Goal: Task Accomplishment & Management: Manage account settings

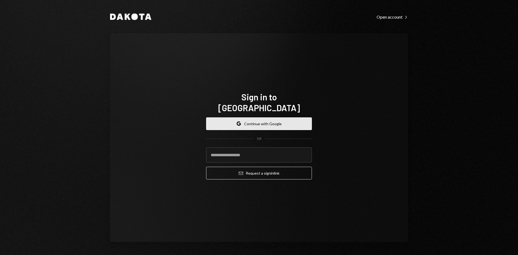
click at [258, 117] on button "Google Continue with Google" at bounding box center [259, 123] width 106 height 13
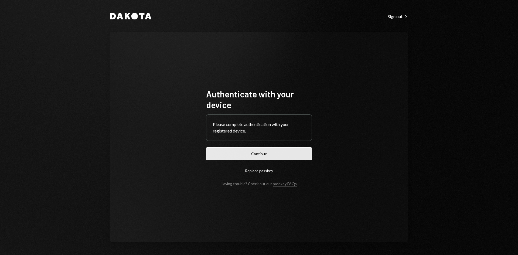
click at [238, 149] on button "Continue" at bounding box center [259, 153] width 106 height 13
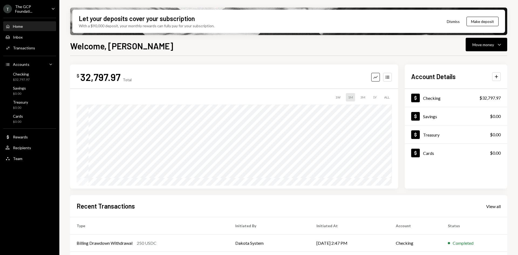
click at [22, 11] on div "The GCP Foundati..." at bounding box center [31, 8] width 32 height 9
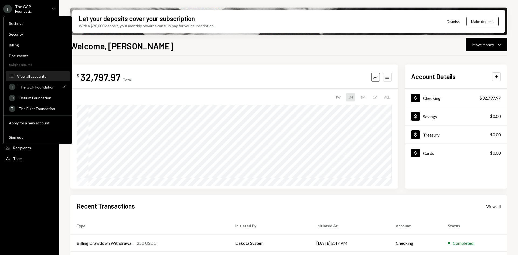
click at [35, 80] on button "Accounts View all accounts" at bounding box center [38, 77] width 64 height 10
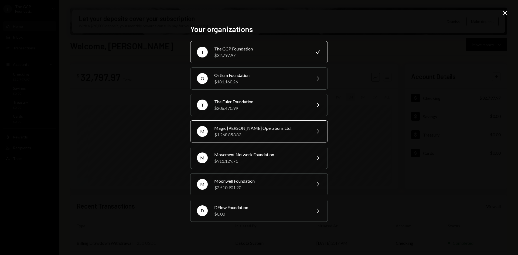
click at [253, 127] on div "Magic Newton Operations Ltd." at bounding box center [261, 128] width 94 height 6
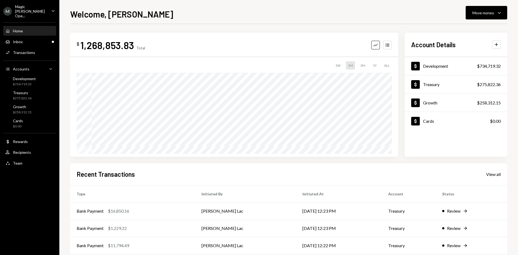
click at [27, 10] on div "Magic [PERSON_NAME] Ope..." at bounding box center [31, 11] width 32 height 14
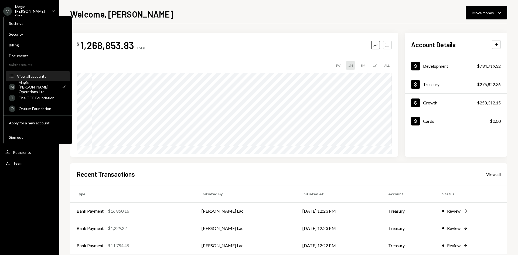
click at [40, 78] on div "View all accounts" at bounding box center [42, 76] width 50 height 5
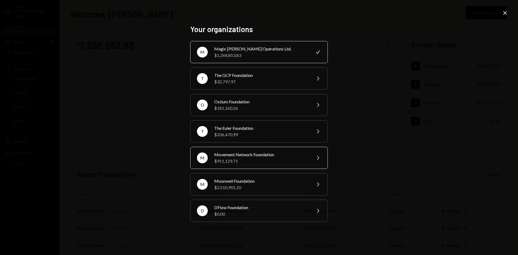
click at [240, 159] on div "$911,129.71" at bounding box center [261, 161] width 94 height 6
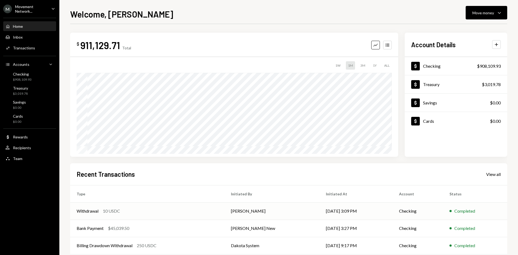
click at [216, 209] on div "Withdrawal 10 USDC" at bounding box center [147, 211] width 141 height 6
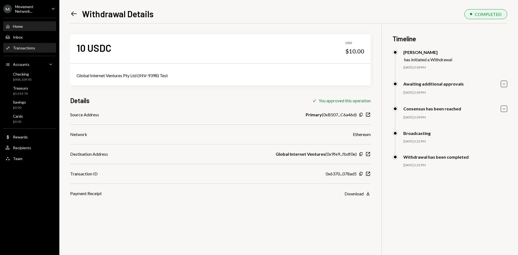
click at [25, 29] on div "Home Home" at bounding box center [29, 26] width 49 height 9
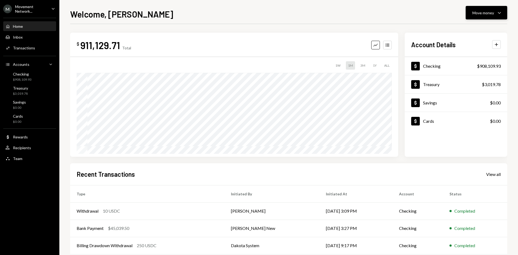
click at [501, 15] on icon "Caret Down" at bounding box center [499, 12] width 6 height 6
click at [477, 28] on div "Send" at bounding box center [482, 29] width 39 height 6
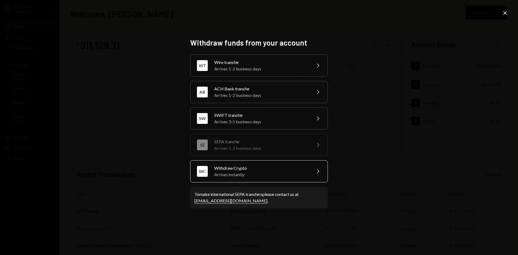
click at [249, 168] on div "Withdraw Crypto" at bounding box center [261, 168] width 94 height 6
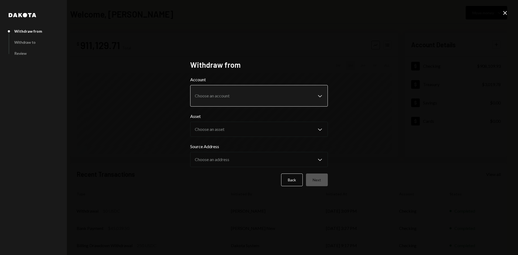
click at [211, 101] on body "**********" at bounding box center [259, 127] width 518 height 255
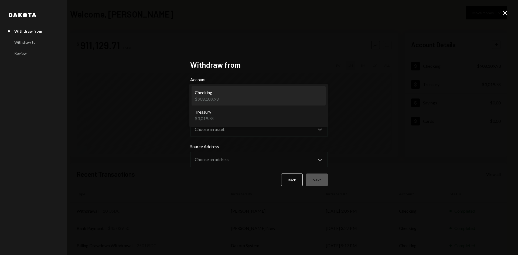
select select "**********"
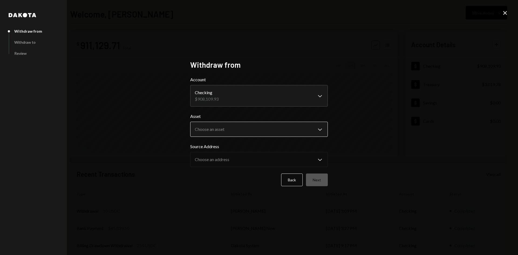
click at [213, 125] on body "M Movement Network... Caret Down Home Home Inbox Inbox Activities Transactions …" at bounding box center [259, 127] width 518 height 255
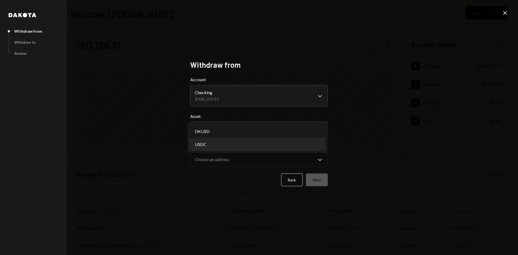
select select "****"
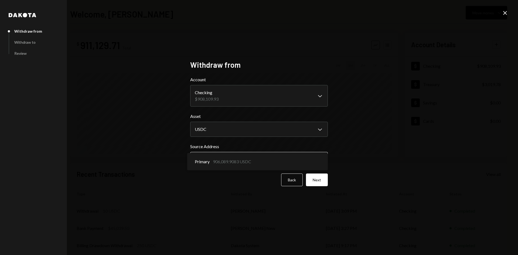
click at [216, 159] on body "M Movement Network... Caret Down Home Home Inbox Inbox Activities Transactions …" at bounding box center [259, 127] width 518 height 255
click at [412, 158] on div "**********" at bounding box center [259, 127] width 518 height 255
click at [322, 181] on button "Next" at bounding box center [317, 180] width 22 height 13
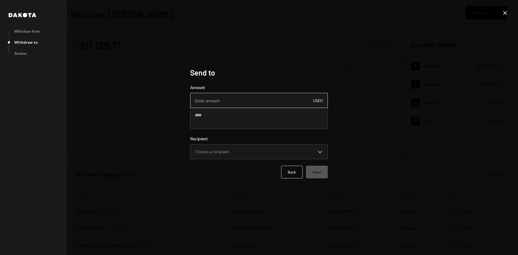
click at [219, 100] on input "Amount" at bounding box center [259, 100] width 138 height 15
type input "24990"
click at [227, 114] on textarea at bounding box center [259, 118] width 138 height 22
click at [265, 115] on textarea "**********" at bounding box center [259, 118] width 138 height 22
type textarea "**********"
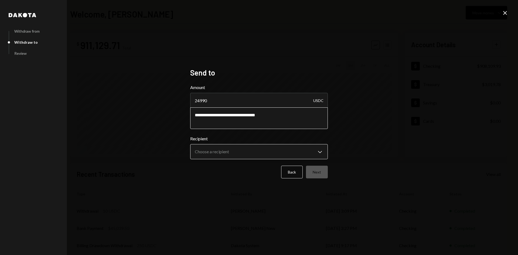
click at [230, 148] on body "**********" at bounding box center [259, 127] width 518 height 255
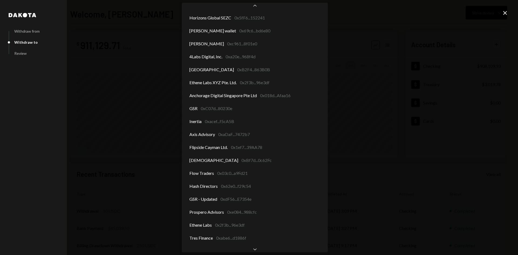
scroll to position [137, 0]
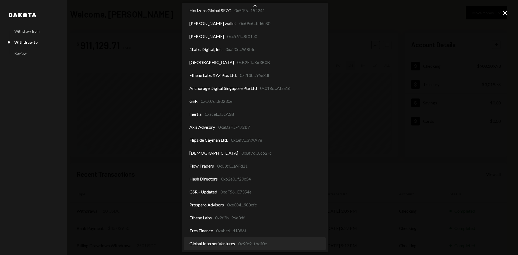
select select "**********"
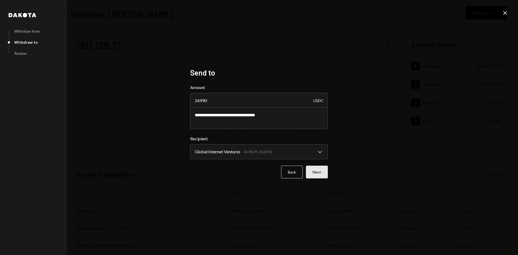
click at [322, 171] on button "Next" at bounding box center [317, 172] width 22 height 13
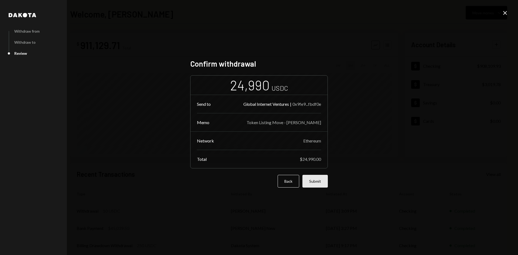
click at [318, 181] on button "Submit" at bounding box center [315, 181] width 25 height 13
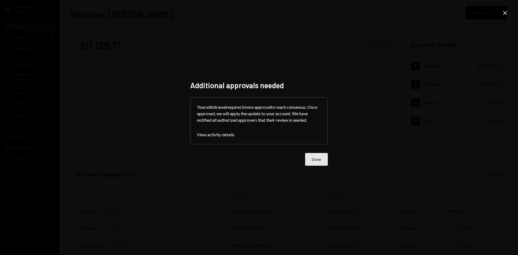
click at [317, 163] on button "Done" at bounding box center [316, 159] width 23 height 13
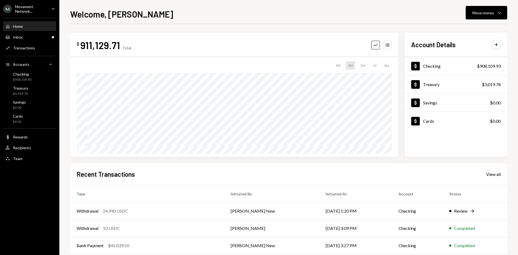
click at [38, 11] on div "Movement Network..." at bounding box center [31, 8] width 32 height 9
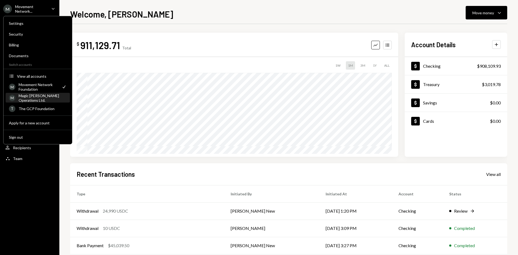
click at [38, 97] on div "Magic Newton Operations Ltd." at bounding box center [43, 97] width 48 height 9
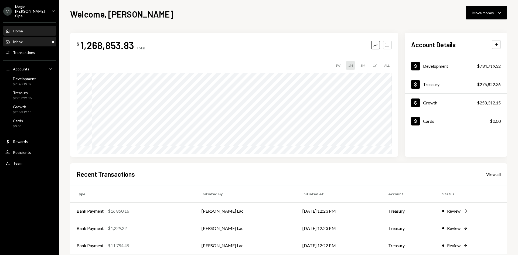
click at [21, 39] on div "Inbox Inbox" at bounding box center [13, 41] width 17 height 5
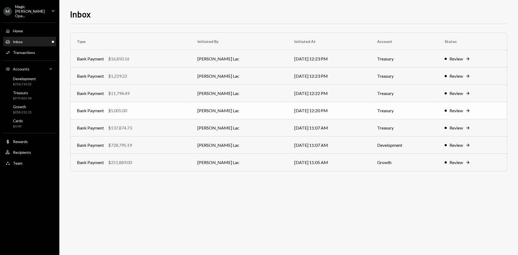
click at [260, 107] on td "Harrison Lac" at bounding box center [239, 110] width 97 height 17
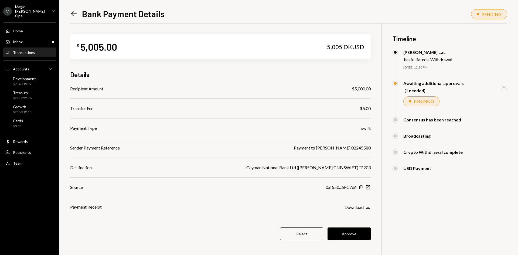
click at [71, 17] on icon "Left Arrow" at bounding box center [74, 14] width 8 height 8
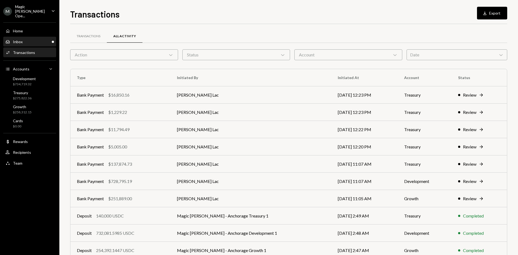
click at [46, 39] on div "Inbox Inbox" at bounding box center [29, 41] width 49 height 5
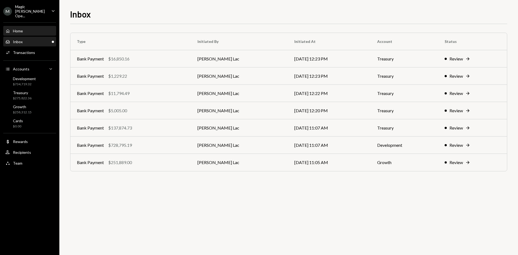
click at [23, 29] on div "Home Home" at bounding box center [29, 31] width 49 height 5
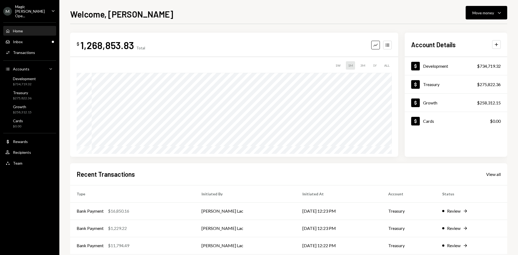
click at [492, 5] on div "Welcome, Richard Move money Caret Down $ 1,268,853.83 Total Graph Accounts 1W 1…" at bounding box center [288, 127] width 459 height 255
click at [494, 13] on div "Move money Caret Down" at bounding box center [487, 12] width 28 height 6
click at [475, 29] on div "Send" at bounding box center [482, 29] width 39 height 6
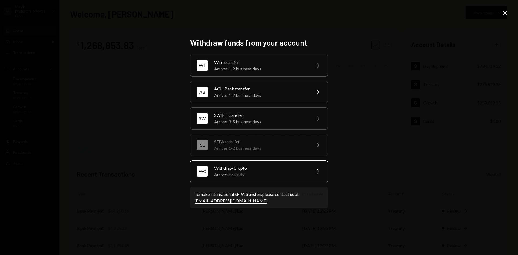
click at [264, 175] on div "Arrives instantly" at bounding box center [261, 174] width 94 height 6
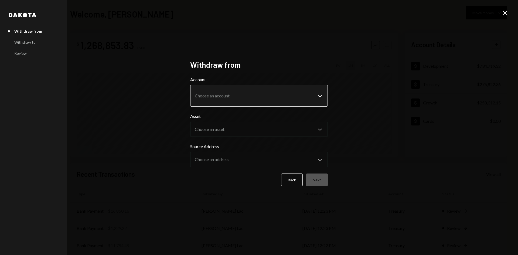
click at [231, 99] on body "M Magic Newton Ope... Caret Down Home Home Inbox Inbox Activities Transactions …" at bounding box center [259, 127] width 518 height 255
click at [505, 12] on icon "Close" at bounding box center [505, 13] width 6 height 6
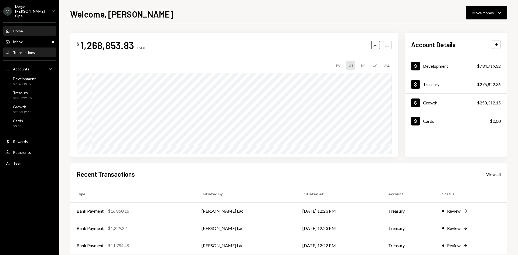
click at [40, 50] on div "Activities Transactions" at bounding box center [29, 52] width 49 height 5
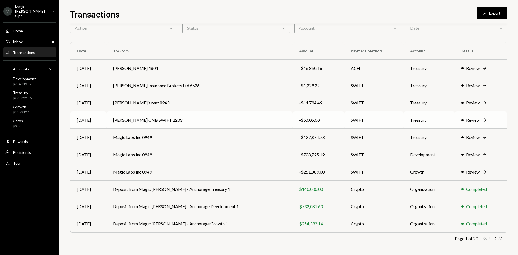
scroll to position [26, 0]
click at [495, 239] on icon "Chevron Right" at bounding box center [495, 238] width 5 height 5
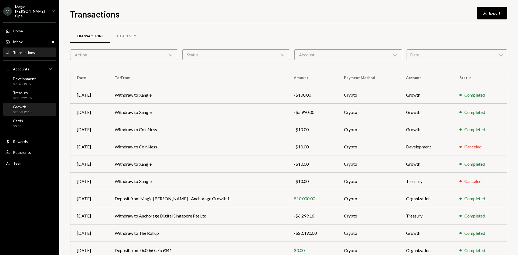
click at [30, 104] on div "Growth" at bounding box center [22, 106] width 19 height 5
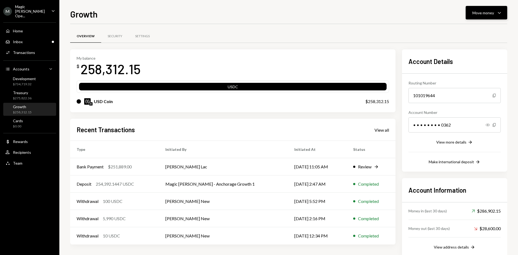
click at [494, 18] on button "Move money Caret Down" at bounding box center [487, 12] width 42 height 13
click at [476, 32] on div "Withdraw Send" at bounding box center [478, 29] width 54 height 12
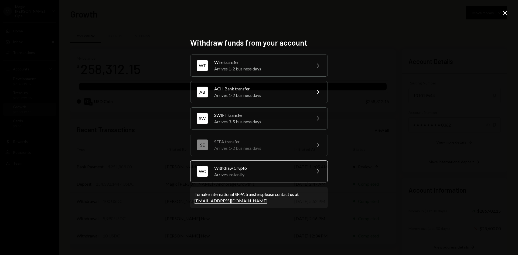
click at [236, 165] on div "Withdraw Crypto" at bounding box center [261, 168] width 94 height 6
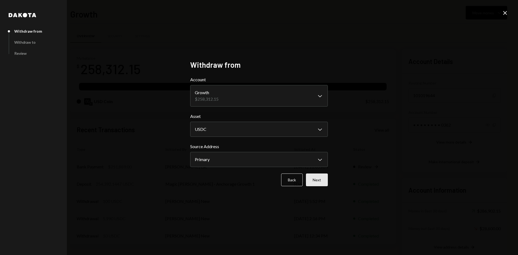
click at [310, 175] on button "Next" at bounding box center [317, 180] width 22 height 13
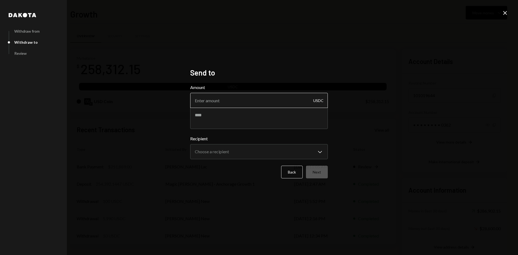
click at [228, 94] on input "Amount" at bounding box center [259, 100] width 138 height 15
type input "530"
click at [225, 111] on textarea at bounding box center [259, 118] width 138 height 22
type textarea "**********"
click at [236, 157] on body "M Magic Newton Ope... Caret Down Home Home Inbox Inbox Activities Transactions …" at bounding box center [259, 127] width 518 height 255
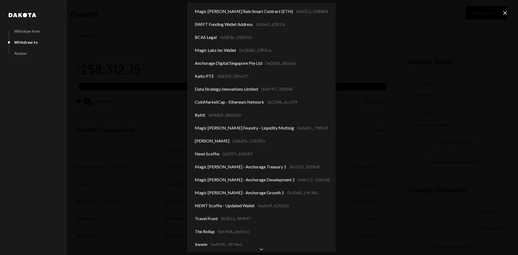
scroll to position [20, 0]
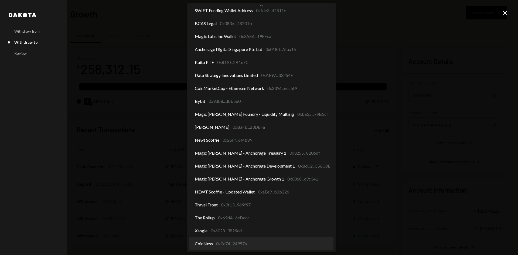
select select "**********"
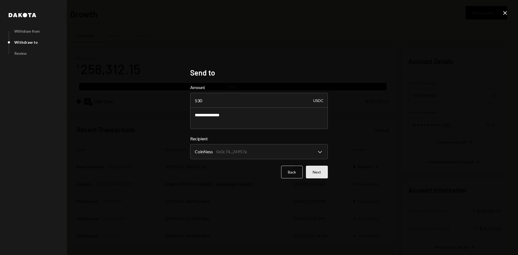
click at [322, 173] on button "Next" at bounding box center [317, 172] width 22 height 13
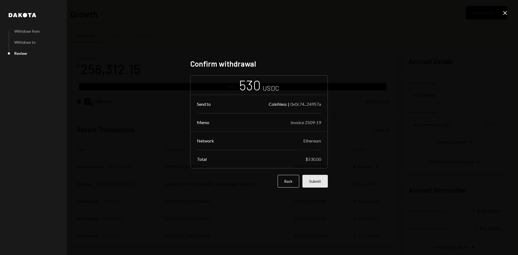
click at [314, 184] on button "Submit" at bounding box center [315, 181] width 25 height 13
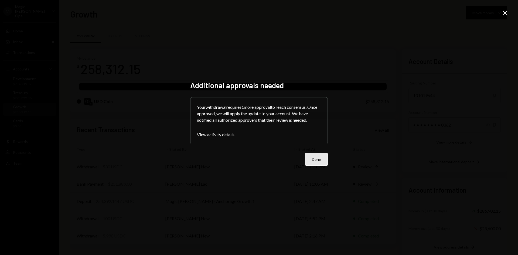
click at [305, 156] on button "Done" at bounding box center [316, 159] width 23 height 13
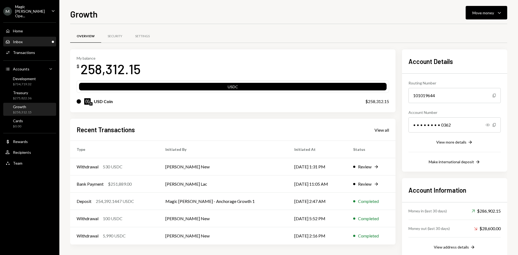
click at [23, 39] on div "Inbox Inbox" at bounding box center [29, 41] width 49 height 5
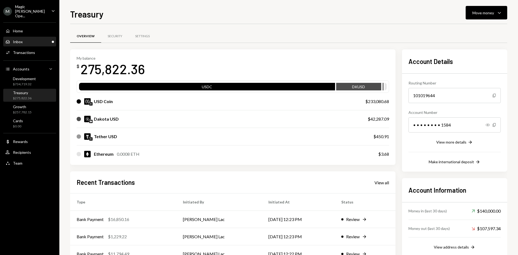
click at [42, 39] on div "Inbox Inbox" at bounding box center [29, 41] width 49 height 5
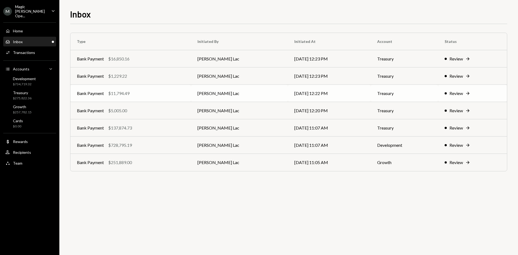
click at [242, 96] on td "Harrison Lac" at bounding box center [239, 93] width 97 height 17
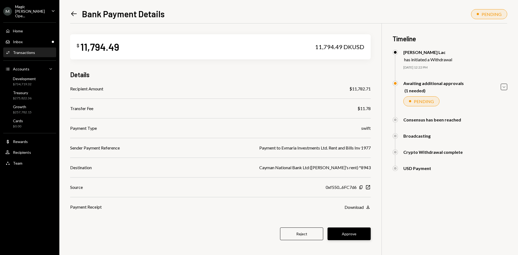
click at [363, 234] on button "Approve" at bounding box center [349, 234] width 43 height 13
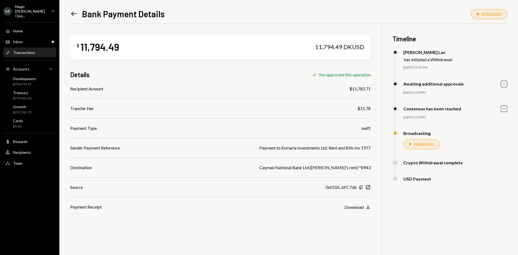
click at [37, 42] on div "Home Home Inbox Inbox Activities Transactions Accounts Accounts Caret Down Deve…" at bounding box center [29, 94] width 59 height 150
click at [34, 39] on div "Inbox Inbox" at bounding box center [29, 41] width 49 height 5
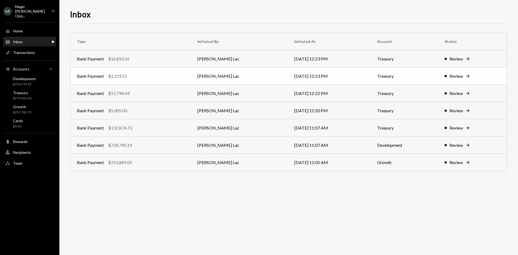
click at [179, 82] on td "Bank Payment $1,229.22" at bounding box center [130, 75] width 121 height 17
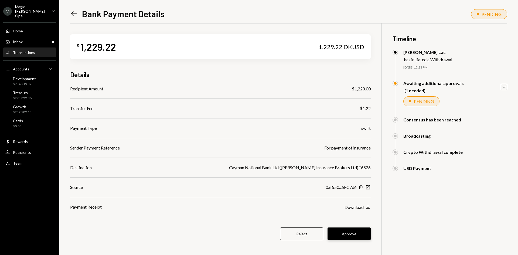
click at [340, 228] on button "Approve" at bounding box center [349, 234] width 43 height 13
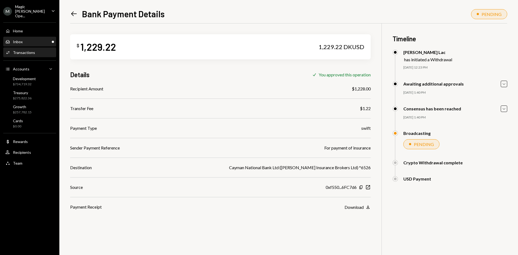
click at [34, 39] on div "Inbox Inbox" at bounding box center [29, 41] width 49 height 5
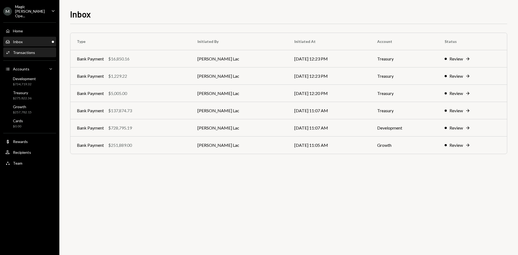
click at [36, 51] on div "Activities Transactions" at bounding box center [29, 52] width 49 height 9
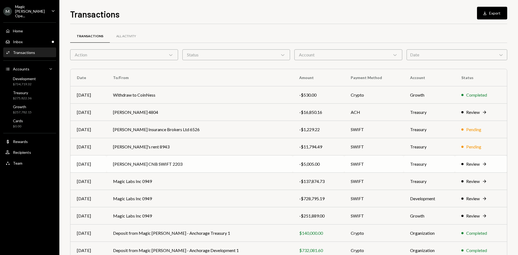
click at [200, 159] on td "[PERSON_NAME] CNB SWIFT 2203" at bounding box center [200, 163] width 186 height 17
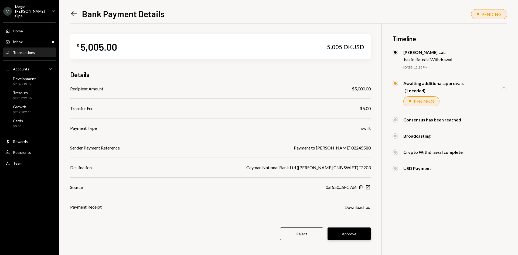
click at [360, 236] on button "Approve" at bounding box center [349, 234] width 43 height 13
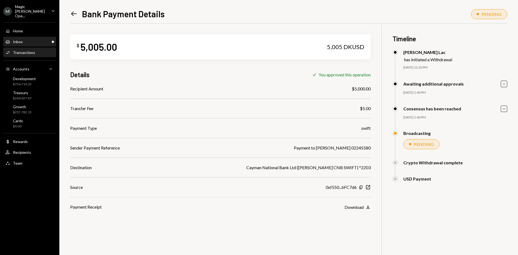
click at [34, 39] on div "Inbox Inbox" at bounding box center [29, 41] width 49 height 5
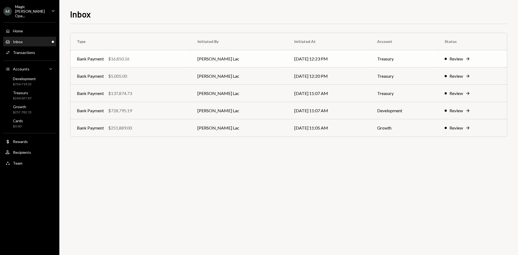
click at [248, 64] on td "[PERSON_NAME] Lac" at bounding box center [239, 58] width 97 height 17
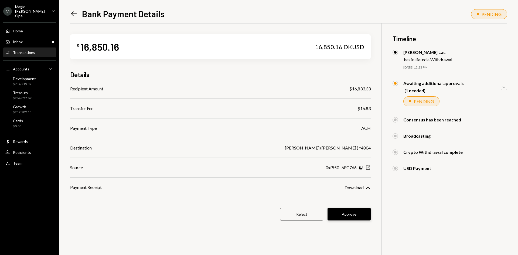
click at [342, 213] on button "Approve" at bounding box center [349, 214] width 43 height 13
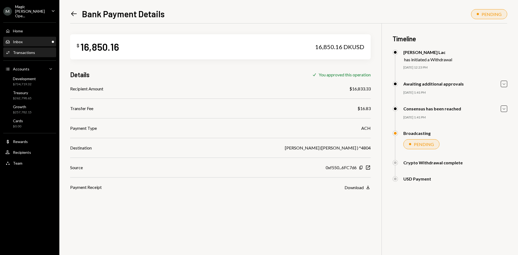
click at [34, 39] on div "Inbox Inbox" at bounding box center [29, 41] width 49 height 5
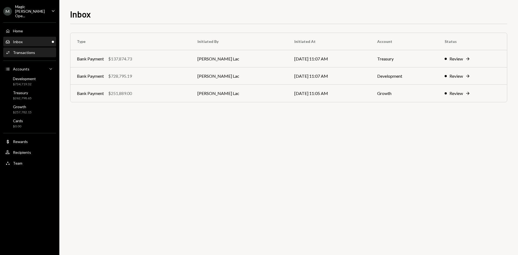
click at [24, 50] on div "Transactions" at bounding box center [24, 52] width 22 height 5
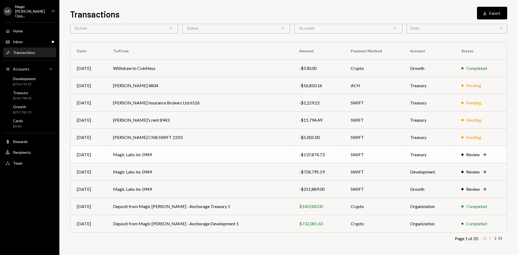
scroll to position [26, 0]
click at [494, 237] on icon "Chevron Right" at bounding box center [495, 238] width 5 height 5
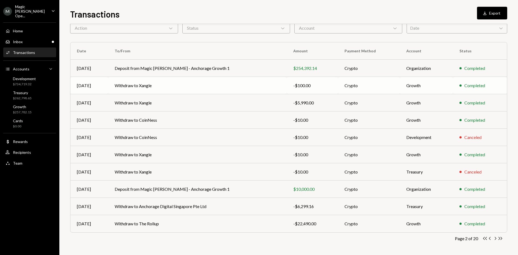
scroll to position [27, 0]
click at [495, 240] on icon "Chevron Right" at bounding box center [495, 238] width 5 height 5
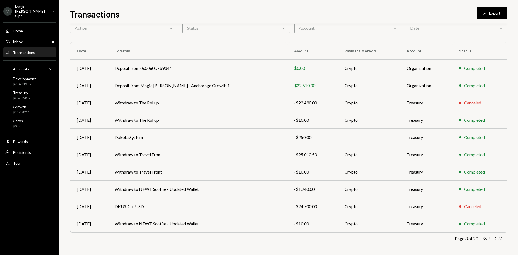
scroll to position [26, 0]
click at [495, 240] on icon "Chevron Right" at bounding box center [495, 238] width 5 height 5
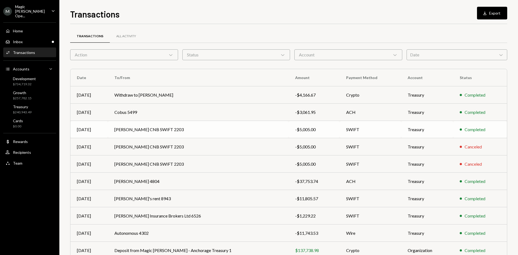
click at [154, 134] on td "[PERSON_NAME] CNB SWIFT 2203" at bounding box center [198, 129] width 181 height 17
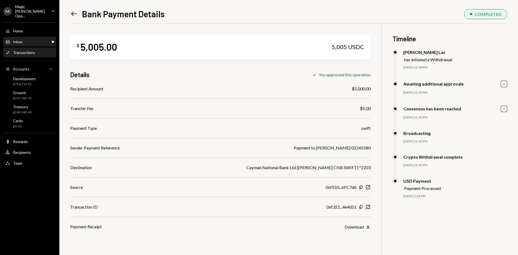
click at [22, 39] on div "Inbox" at bounding box center [18, 41] width 10 height 5
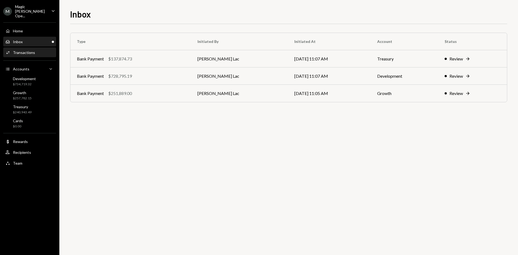
click at [29, 51] on div "Activities Transactions" at bounding box center [29, 52] width 49 height 9
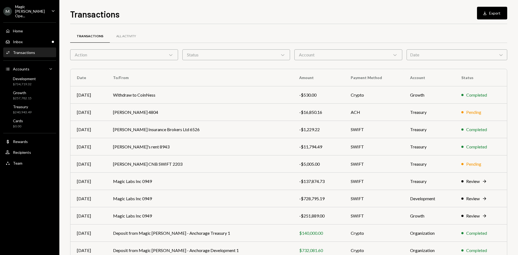
click at [10, 4] on ul "M Magic Newton Ope... Caret Down Home Home Inbox Inbox Activities Transactions …" at bounding box center [29, 84] width 59 height 169
click at [41, 12] on div "Magic [PERSON_NAME] Ope..." at bounding box center [31, 11] width 32 height 14
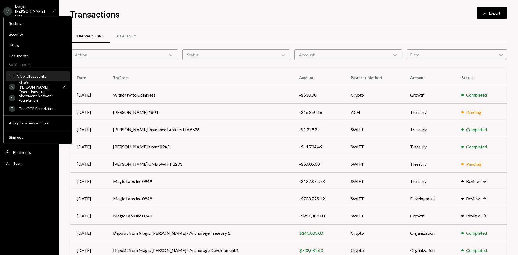
click at [33, 77] on div "View all accounts" at bounding box center [42, 76] width 50 height 5
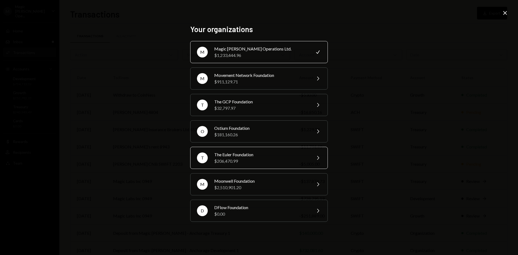
click at [257, 162] on div "$206,470.99" at bounding box center [261, 161] width 94 height 6
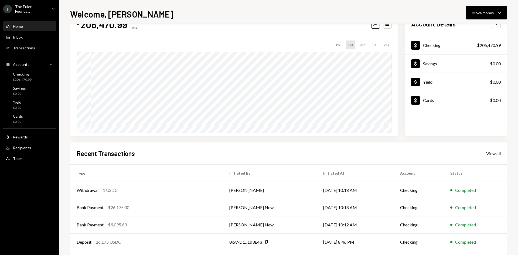
scroll to position [21, 0]
click at [240, 187] on td "Nic MacRobert" at bounding box center [270, 189] width 94 height 17
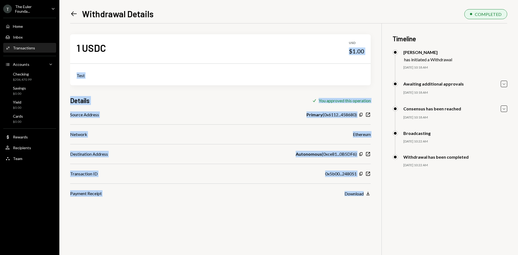
drag, startPoint x: 351, startPoint y: 47, endPoint x: 378, endPoint y: 53, distance: 27.8
click at [378, 53] on div "1 USDC USD $1.00 Test Details Check You approved this operation Source Address …" at bounding box center [288, 150] width 437 height 255
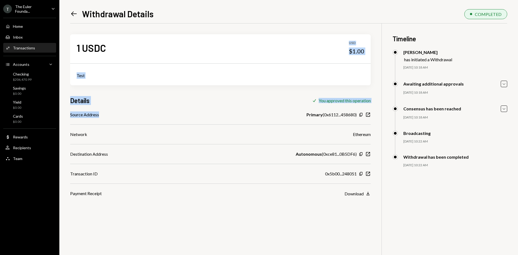
drag, startPoint x: 179, startPoint y: 55, endPoint x: -80, endPoint y: 117, distance: 266.7
click at [0, 117] on html "T The Euler Founda... Caret Down Home Home Inbox Inbox Activities Transactions …" at bounding box center [259, 127] width 518 height 255
click at [193, 115] on div "Source Address Primary ( 0x6112...458680 ) Copy New Window" at bounding box center [220, 114] width 301 height 6
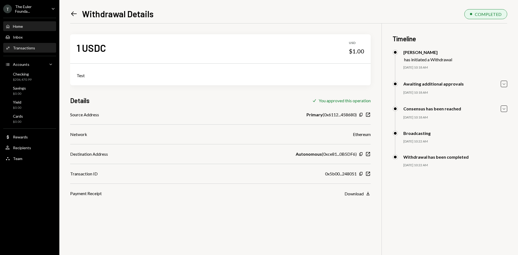
click at [21, 25] on div "Home" at bounding box center [18, 26] width 10 height 5
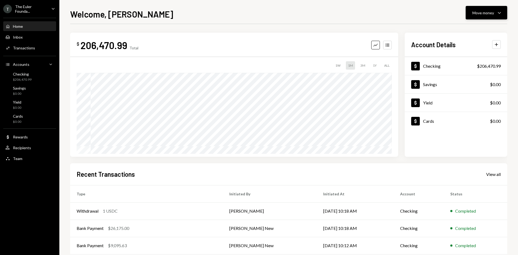
click at [495, 11] on div "Move money Caret Down" at bounding box center [487, 12] width 28 height 6
click at [466, 33] on div "Withdraw Send" at bounding box center [478, 29] width 54 height 12
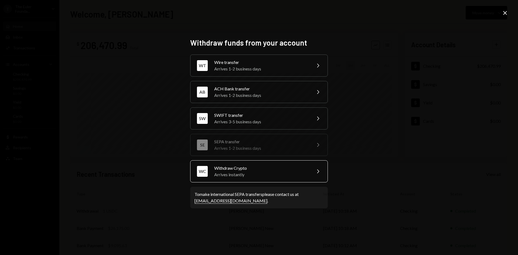
click at [274, 172] on div "Arrives instantly" at bounding box center [261, 174] width 94 height 6
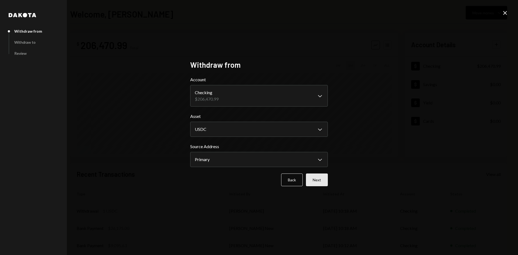
click at [319, 181] on button "Next" at bounding box center [317, 180] width 22 height 13
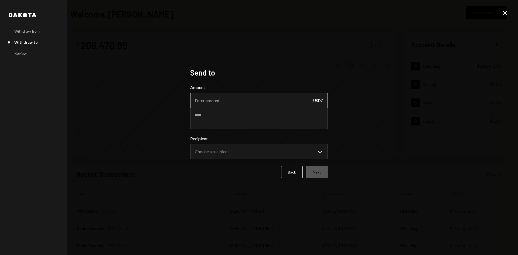
click at [226, 97] on input "Amount" at bounding box center [259, 100] width 138 height 15
type input "11999"
click at [225, 116] on textarea at bounding box center [259, 118] width 138 height 22
click at [228, 119] on textarea at bounding box center [259, 118] width 138 height 22
type textarea "**********"
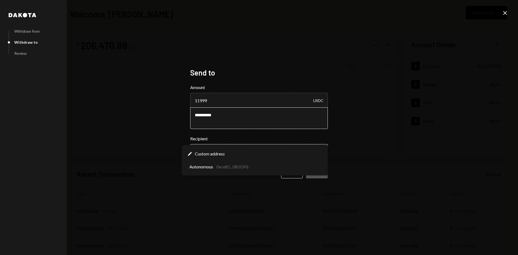
click at [227, 158] on body "**********" at bounding box center [259, 127] width 518 height 255
select select "**********"
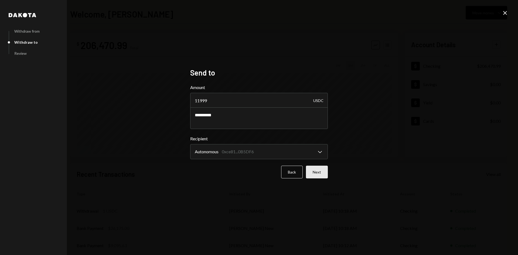
click at [321, 170] on button "Next" at bounding box center [317, 172] width 22 height 13
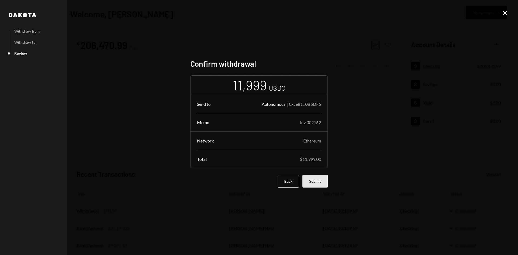
click at [312, 176] on button "Submit" at bounding box center [315, 181] width 25 height 13
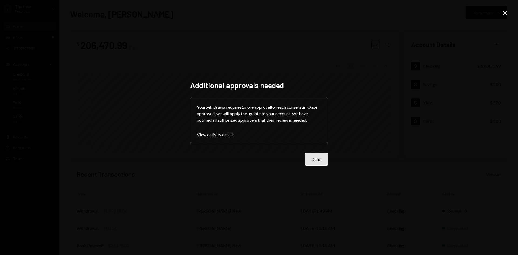
click at [318, 158] on button "Done" at bounding box center [316, 159] width 23 height 13
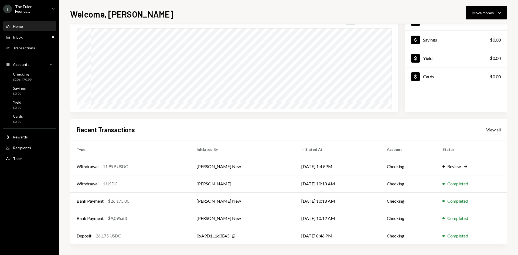
scroll to position [44, 0]
click at [45, 6] on div "The Euler Founda..." at bounding box center [31, 8] width 32 height 9
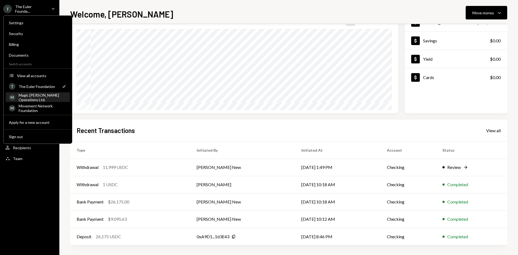
click at [44, 100] on div "Magic Newton Operations Ltd." at bounding box center [43, 97] width 48 height 9
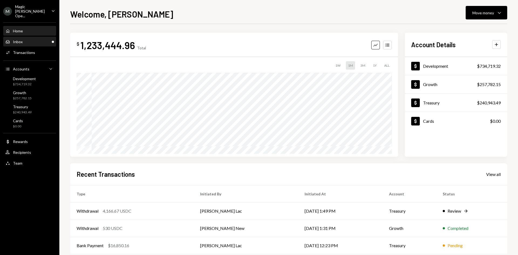
click at [25, 39] on div "Inbox Inbox" at bounding box center [29, 41] width 49 height 5
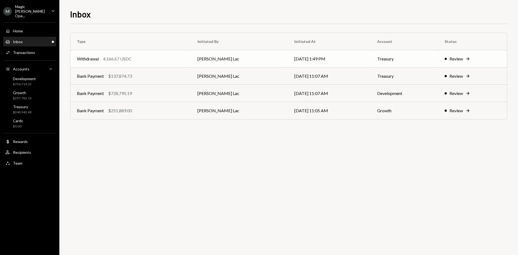
click at [252, 59] on td "Harrison Lac" at bounding box center [239, 58] width 97 height 17
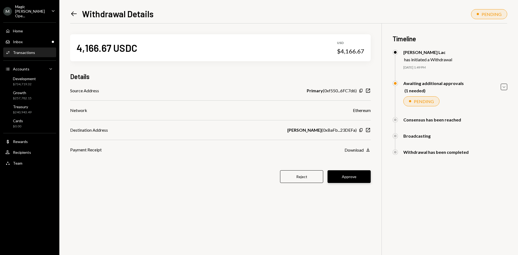
click at [359, 173] on button "Approve" at bounding box center [349, 176] width 43 height 13
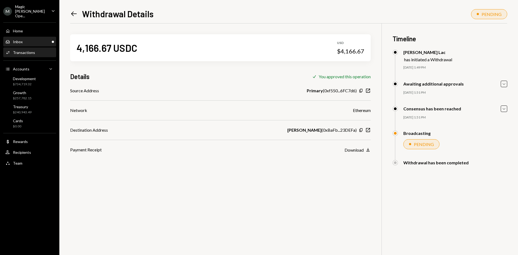
click at [43, 39] on div "Inbox Inbox" at bounding box center [29, 41] width 49 height 5
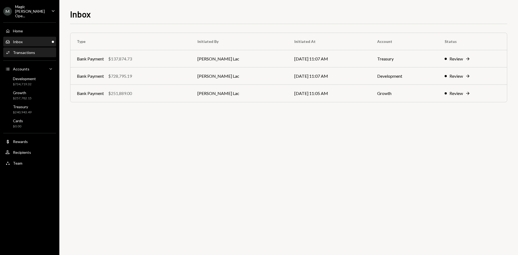
click at [26, 48] on div "Activities Transactions" at bounding box center [29, 52] width 49 height 9
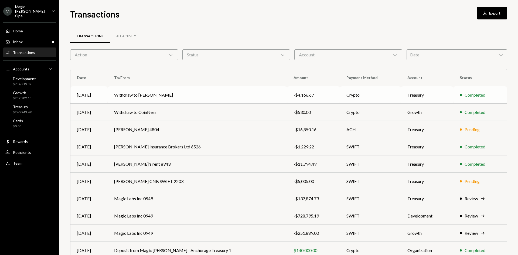
click at [242, 95] on td "Withdraw to David Jeong" at bounding box center [197, 94] width 179 height 17
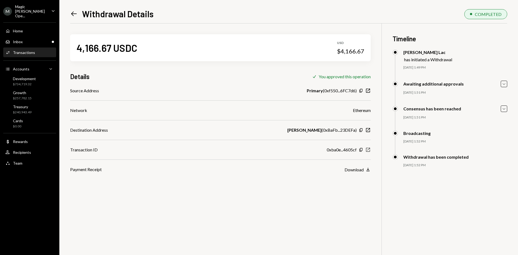
click at [369, 152] on icon "New Window" at bounding box center [367, 149] width 5 height 5
click at [39, 8] on div "Magic [PERSON_NAME] Ope..." at bounding box center [31, 11] width 32 height 14
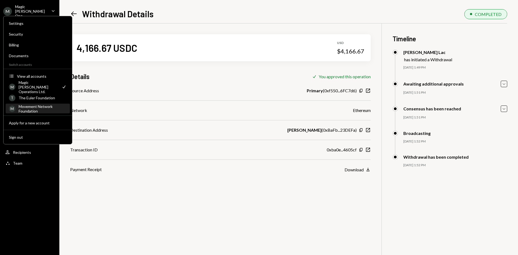
click at [45, 105] on div "Movement Network Foundation" at bounding box center [43, 108] width 48 height 9
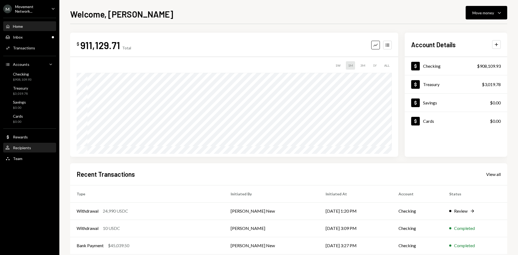
click at [33, 148] on div "User Recipients" at bounding box center [29, 147] width 49 height 5
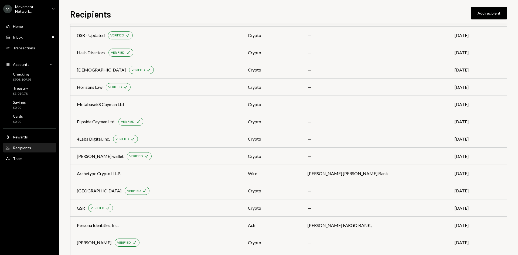
scroll to position [532, 0]
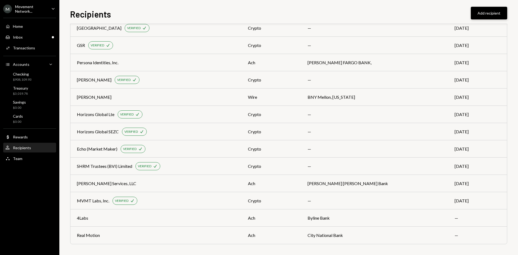
click at [506, 14] on button "Add recipient" at bounding box center [489, 13] width 36 height 13
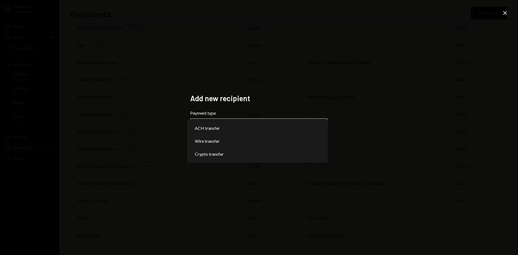
click at [256, 120] on body "M Movement Network... Caret Down Home Home Inbox Inbox Activities Transactions …" at bounding box center [259, 127] width 518 height 255
select select "***"
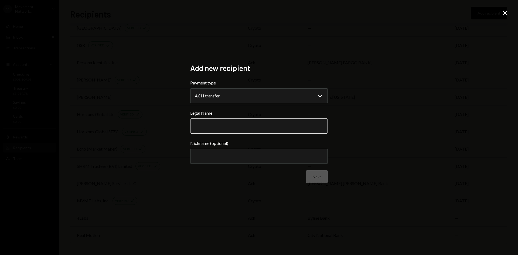
click at [236, 121] on input "Legal Name" at bounding box center [259, 125] width 138 height 15
paste input "**********"
type input "**********"
click at [225, 158] on input "Nickname (optional)" at bounding box center [259, 156] width 138 height 15
type input "**********"
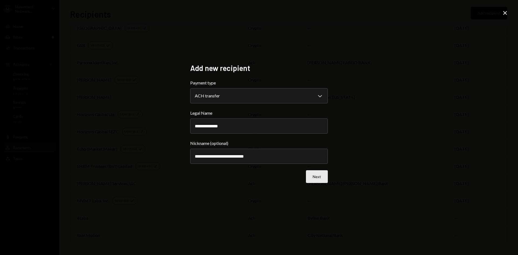
click at [313, 175] on button "Next" at bounding box center [317, 176] width 22 height 13
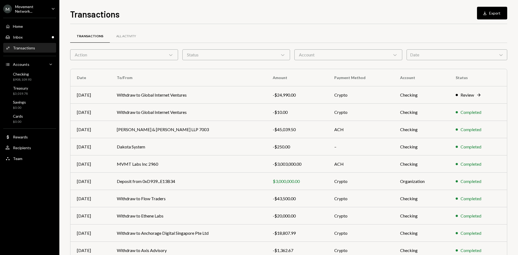
click at [31, 9] on div "Movement Network..." at bounding box center [31, 8] width 32 height 9
click at [151, 22] on div "Transactions Download Export Transactions All Activity Action Chevron Down Stat…" at bounding box center [288, 131] width 437 height 247
click at [42, 38] on div "Inbox Inbox" at bounding box center [29, 37] width 49 height 5
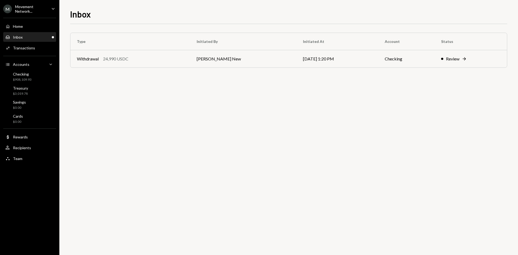
click at [42, 11] on div "Movement Network..." at bounding box center [31, 8] width 32 height 9
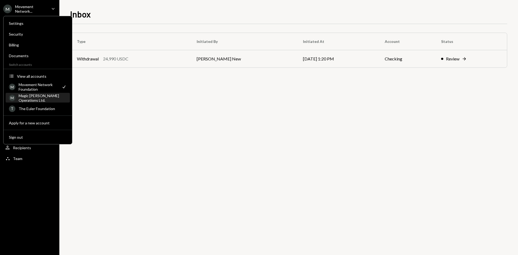
click at [56, 100] on div "Magic [PERSON_NAME] Operations Ltd." at bounding box center [43, 97] width 48 height 9
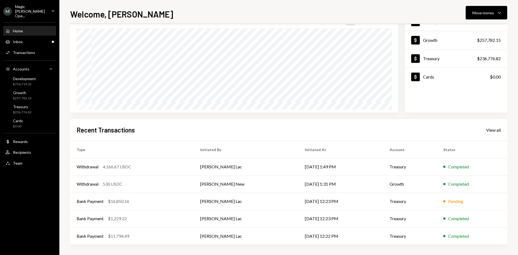
scroll to position [44, 0]
click at [31, 48] on div "Activities Transactions" at bounding box center [29, 52] width 49 height 9
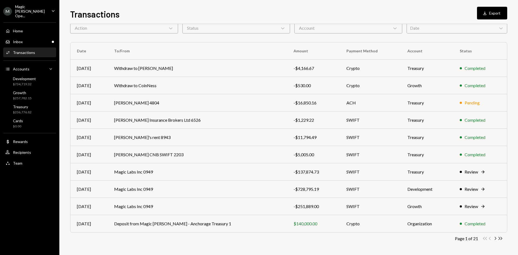
scroll to position [26, 0]
click at [238, 91] on td "Withdraw to CoinNess" at bounding box center [197, 85] width 179 height 17
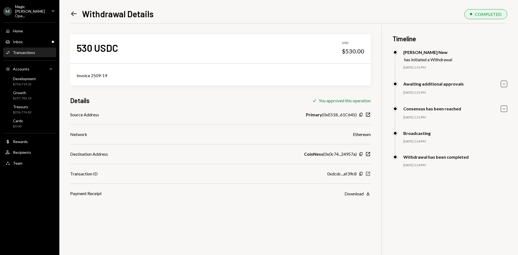
click at [368, 175] on icon "New Window" at bounding box center [367, 173] width 5 height 5
click at [18, 39] on div "Inbox" at bounding box center [18, 41] width 10 height 5
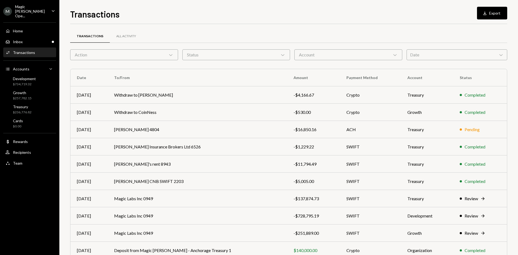
click at [38, 6] on div "Magic [PERSON_NAME] Ope..." at bounding box center [31, 11] width 32 height 14
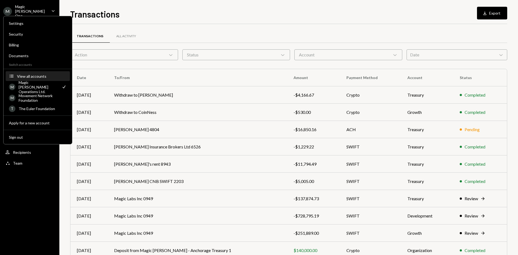
click at [33, 77] on div "View all accounts" at bounding box center [42, 76] width 50 height 5
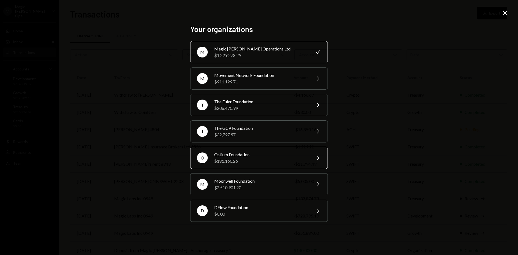
click at [229, 164] on div "$181,160.26" at bounding box center [261, 161] width 94 height 6
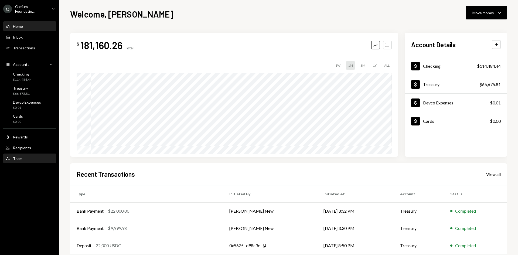
click at [14, 161] on div "Team Team" at bounding box center [29, 158] width 49 height 9
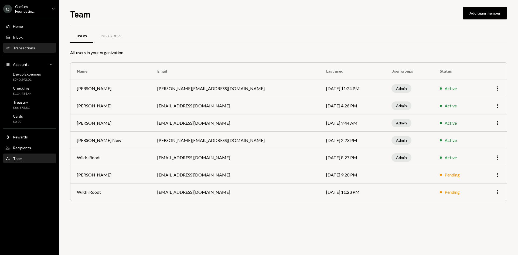
click at [28, 46] on div "Transactions" at bounding box center [24, 48] width 22 height 5
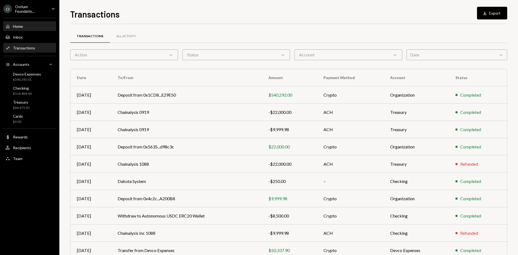
click at [23, 23] on div "Home Home" at bounding box center [29, 26] width 49 height 9
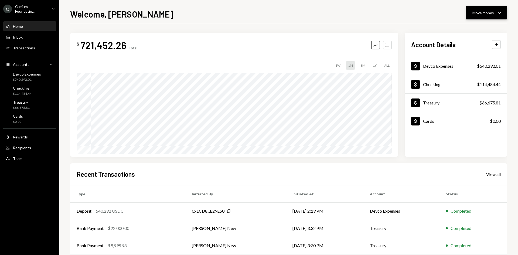
click at [500, 12] on icon "Caret Down" at bounding box center [499, 12] width 6 height 6
click at [474, 28] on div "Send" at bounding box center [482, 29] width 39 height 6
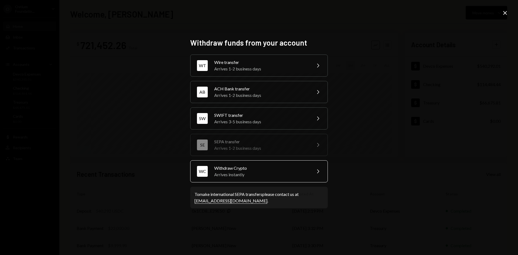
click at [254, 169] on div "Withdraw Crypto" at bounding box center [261, 168] width 94 height 6
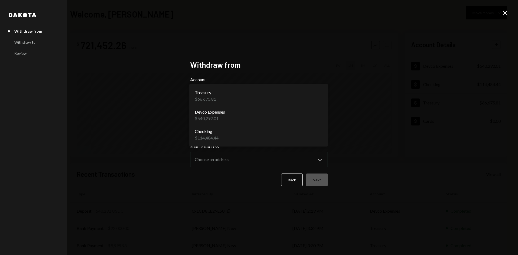
click at [215, 100] on body "O Ostium Foundatio... Caret Down Home Home Inbox Inbox Activities Transactions …" at bounding box center [259, 127] width 518 height 255
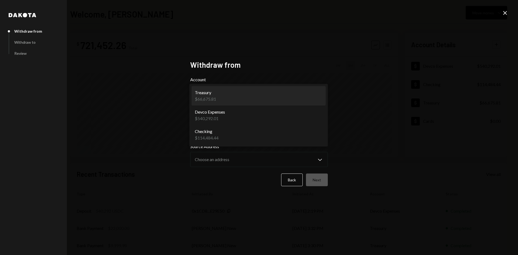
select select "**********"
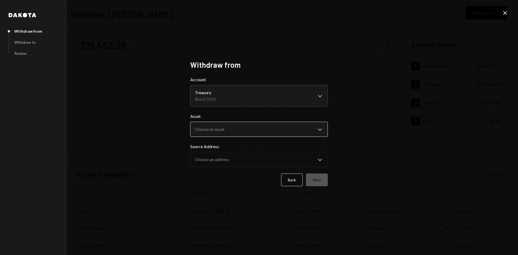
click at [220, 129] on body "O Ostium Foundatio... Caret Down Home Home Inbox Inbox Activities Transactions …" at bounding box center [259, 127] width 518 height 255
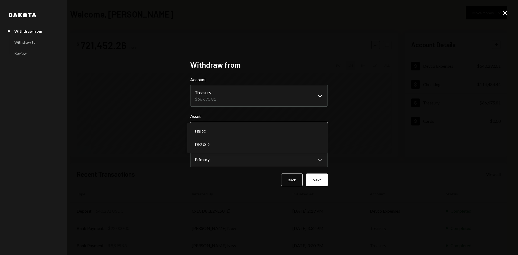
click at [233, 131] on body "O Ostium Foundatio... Caret Down Home Home Inbox Inbox Activities Transactions …" at bounding box center [259, 127] width 518 height 255
select select "****"
click at [321, 176] on button "Next" at bounding box center [317, 180] width 22 height 13
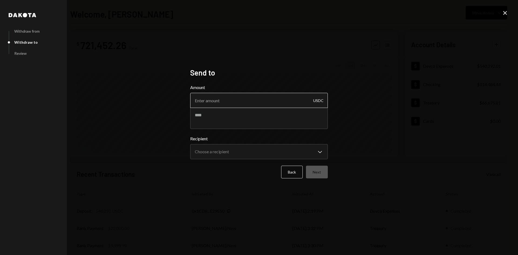
click at [242, 97] on input "Amount" at bounding box center [259, 100] width 138 height 15
click at [507, 9] on div "**********" at bounding box center [259, 127] width 518 height 255
click at [505, 12] on icon at bounding box center [505, 13] width 4 height 4
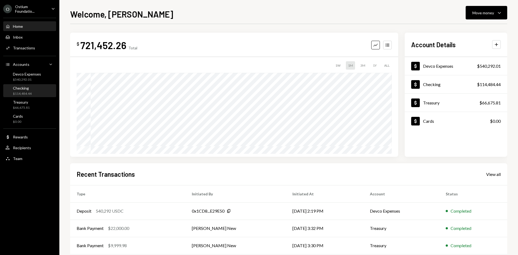
click at [36, 90] on div "Checking $114,484.44" at bounding box center [29, 91] width 49 height 10
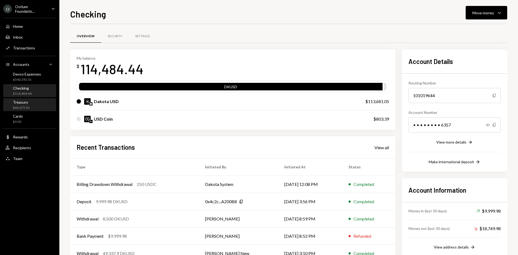
click at [24, 109] on div "$66,675.81" at bounding box center [21, 108] width 17 height 5
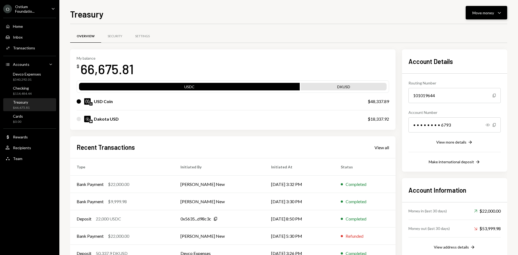
click at [506, 7] on button "Move money Caret Down" at bounding box center [487, 12] width 42 height 13
click at [456, 31] on icon "Withdraw" at bounding box center [456, 29] width 5 height 5
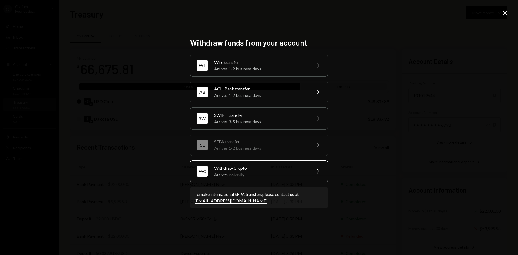
click at [269, 166] on div "Withdraw Crypto" at bounding box center [261, 168] width 94 height 6
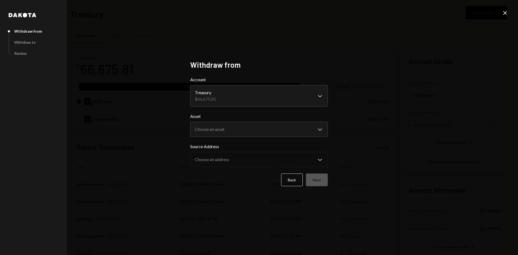
click at [241, 137] on form "**********" at bounding box center [259, 131] width 138 height 110
click at [237, 129] on body "O Ostium Foundatio... Caret Down Home Home Inbox Inbox Activities Transactions …" at bounding box center [259, 127] width 518 height 255
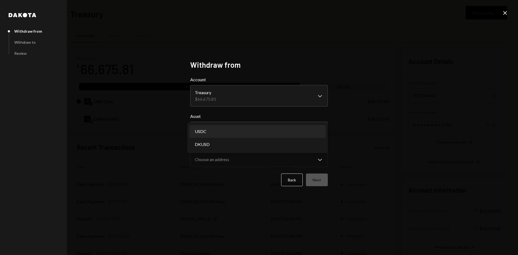
select select "****"
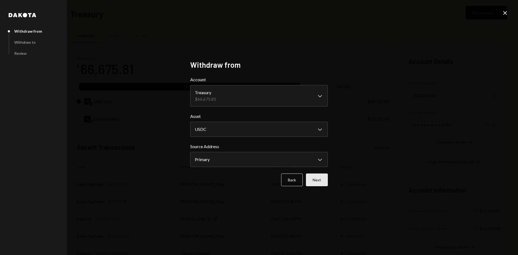
click at [318, 178] on button "Next" at bounding box center [317, 180] width 22 height 13
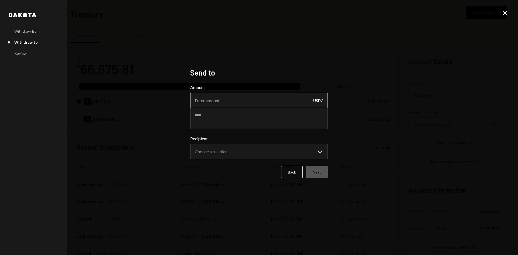
click at [213, 101] on input "Amount" at bounding box center [259, 100] width 138 height 15
type input "8500"
click at [209, 123] on textarea at bounding box center [259, 118] width 138 height 22
type textarea "**********"
click at [225, 150] on body "O Ostium Foundatio... Caret Down Home Home Inbox Inbox Activities Transactions …" at bounding box center [259, 127] width 518 height 255
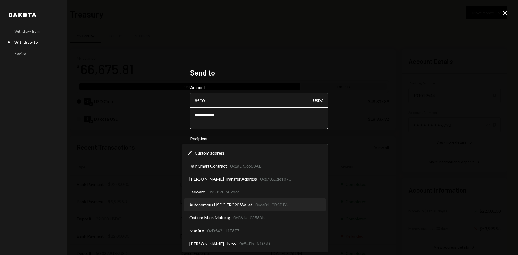
select select "**********"
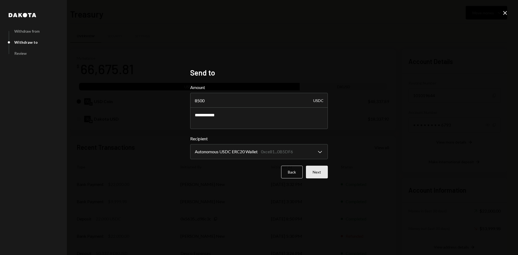
click at [324, 170] on button "Next" at bounding box center [317, 172] width 22 height 13
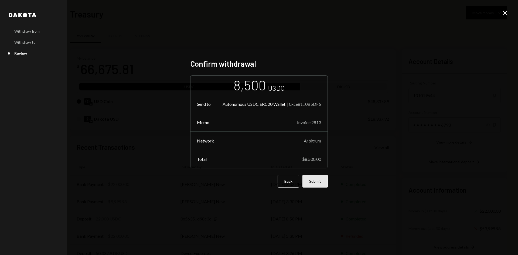
click at [315, 179] on button "Submit" at bounding box center [315, 181] width 25 height 13
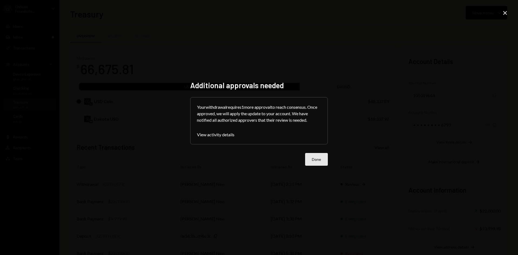
click at [318, 157] on button "Done" at bounding box center [316, 159] width 23 height 13
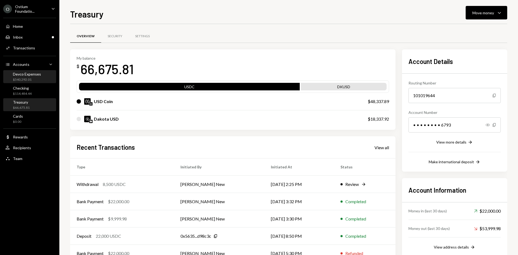
click at [32, 79] on div "$540,292.01" at bounding box center [27, 79] width 28 height 5
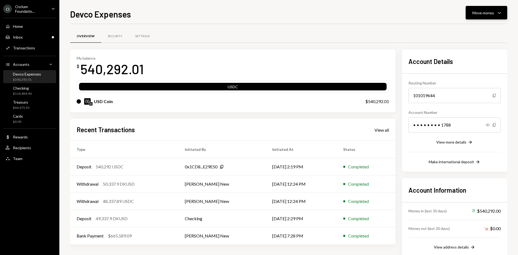
click at [501, 11] on icon "Caret Down" at bounding box center [499, 12] width 6 height 6
click at [479, 31] on div "Send" at bounding box center [482, 29] width 39 height 6
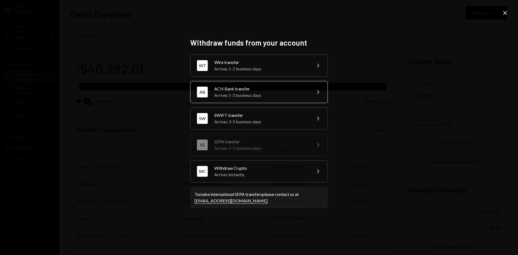
click at [242, 83] on div "AB ACH Bank transfer Arrives 1-2 business days Chevron Right" at bounding box center [259, 92] width 138 height 22
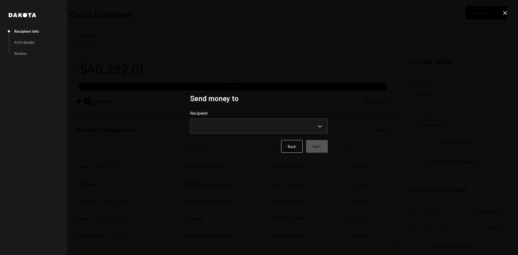
click at [230, 117] on div "**********" at bounding box center [259, 122] width 138 height 24
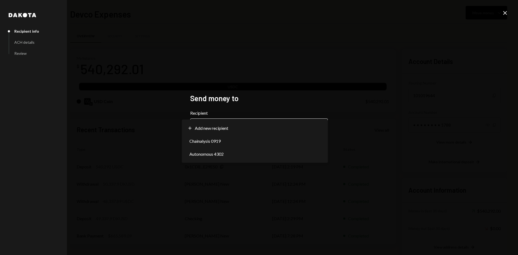
click at [230, 121] on body "O Ostium Foundatio... Caret Down Home Home Inbox Inbox Activities Transactions …" at bounding box center [259, 127] width 518 height 255
click at [198, 79] on div "**********" at bounding box center [259, 127] width 518 height 255
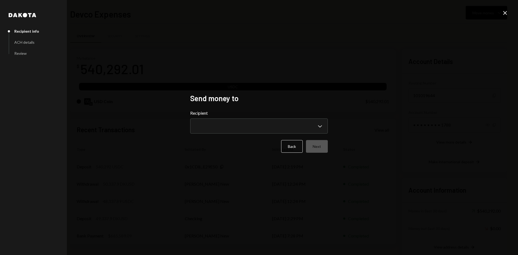
click at [501, 12] on div "**********" at bounding box center [259, 127] width 518 height 255
click at [504, 12] on icon "Close" at bounding box center [505, 13] width 6 height 6
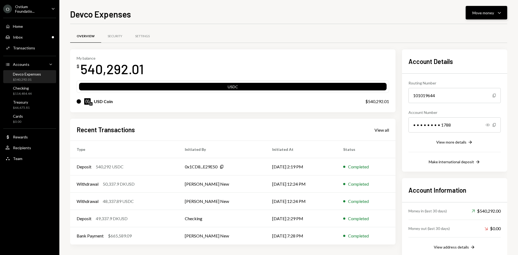
click at [488, 14] on div "Move money" at bounding box center [484, 13] width 22 height 6
click at [485, 29] on div "Send" at bounding box center [482, 29] width 39 height 6
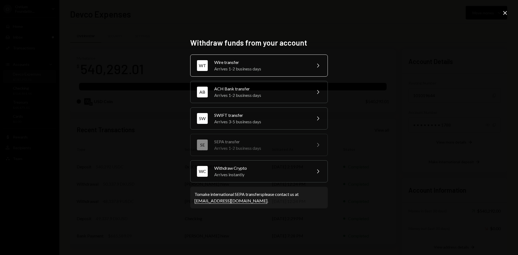
click at [251, 66] on div "Arrives 1-2 business days" at bounding box center [261, 69] width 94 height 6
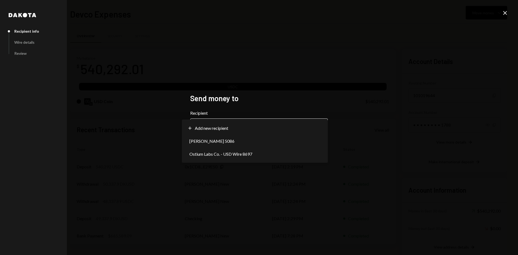
click at [205, 126] on body "O Ostium Foundatio... Caret Down Home Home Inbox Inbox Activities Transactions …" at bounding box center [259, 127] width 518 height 255
select select "**********"
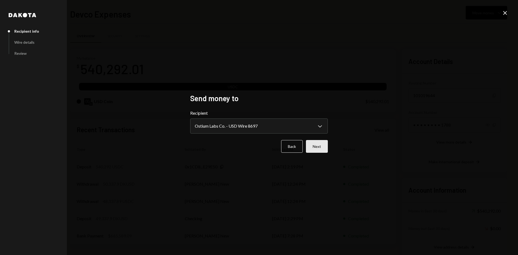
click at [317, 150] on button "Next" at bounding box center [317, 146] width 22 height 13
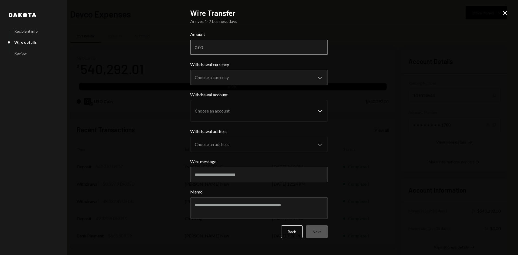
click at [224, 45] on input "Amount" at bounding box center [259, 47] width 138 height 15
type input "540292"
click at [235, 78] on body "O Ostium Foundatio... Caret Down Home Home Inbox Inbox Activities Transactions …" at bounding box center [259, 127] width 518 height 255
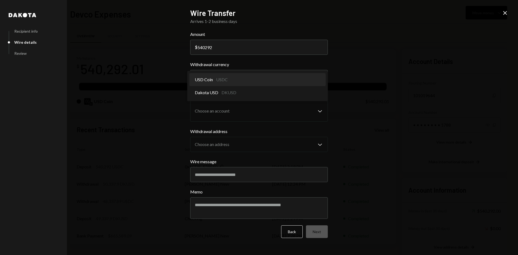
select select "****"
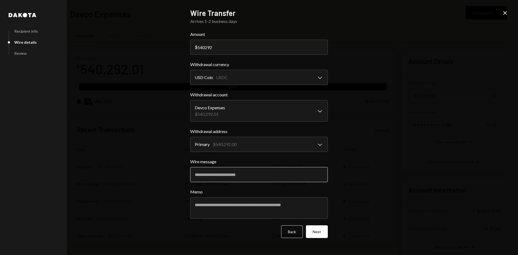
click at [249, 176] on input "Wire message" at bounding box center [259, 174] width 138 height 15
type input "**********"
click at [324, 233] on button "Next" at bounding box center [317, 231] width 22 height 13
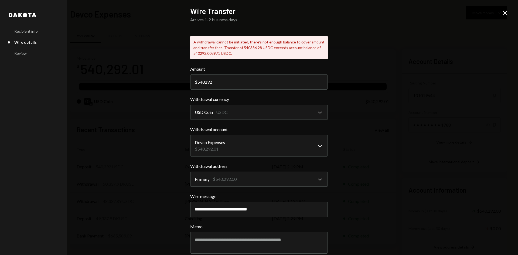
click at [505, 13] on icon at bounding box center [505, 13] width 4 height 4
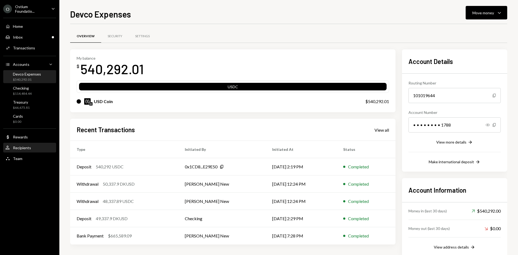
click at [31, 149] on div "User Recipients" at bounding box center [29, 147] width 49 height 5
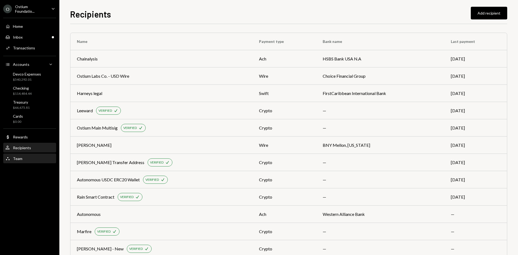
click at [20, 158] on div "Team" at bounding box center [17, 158] width 9 height 5
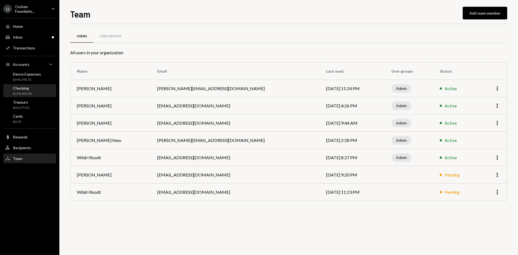
click at [20, 92] on div "$114,484.44" at bounding box center [22, 93] width 19 height 5
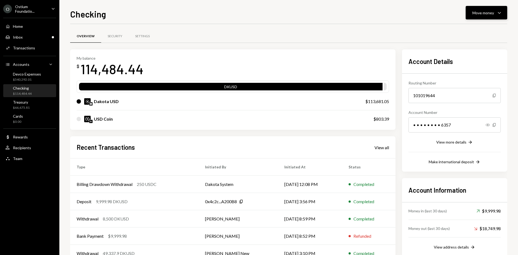
click at [498, 18] on button "Move money Caret Down" at bounding box center [487, 12] width 42 height 13
click at [477, 45] on div "Convert Transfer" at bounding box center [478, 41] width 54 height 12
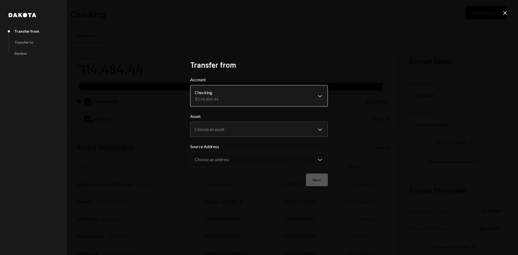
click at [267, 100] on body "O Ostium Foundatio... Caret Down Home Home Inbox Inbox Activities Transactions …" at bounding box center [259, 127] width 518 height 255
click at [419, 124] on div "**********" at bounding box center [259, 127] width 518 height 255
click at [321, 134] on body "O Ostium Foundatio... Caret Down Home Home Inbox Inbox Activities Transactions …" at bounding box center [259, 127] width 518 height 255
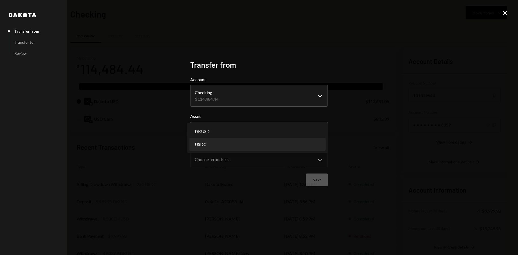
select select "****"
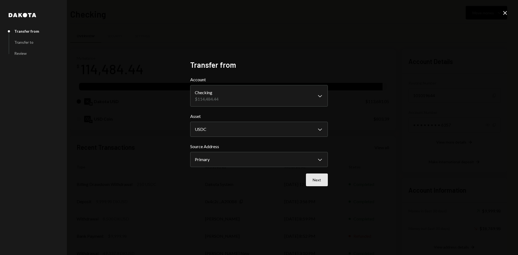
click at [323, 178] on button "Next" at bounding box center [317, 180] width 22 height 13
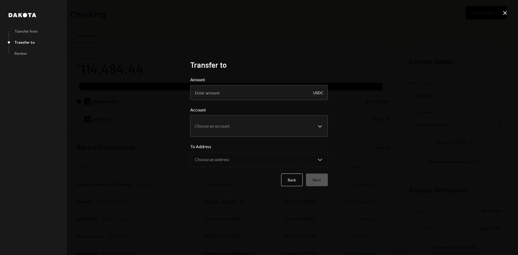
click at [265, 83] on div "Amount USDC" at bounding box center [259, 88] width 138 height 24
click at [260, 88] on input "Amount" at bounding box center [259, 92] width 138 height 15
type input "9"
type input "800"
click at [245, 126] on body "O Ostium Foundatio... Caret Down Home Home Inbox Inbox Activities Transactions …" at bounding box center [259, 127] width 518 height 255
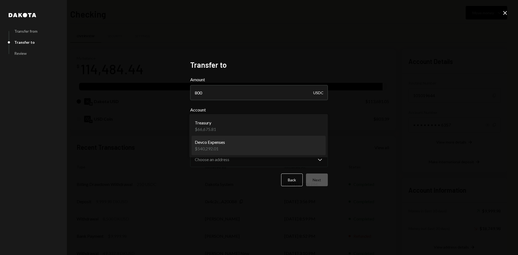
select select "**********"
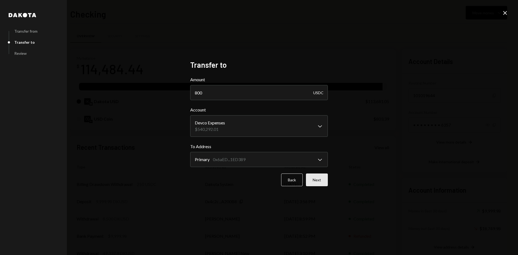
click at [321, 181] on button "Next" at bounding box center [317, 180] width 22 height 13
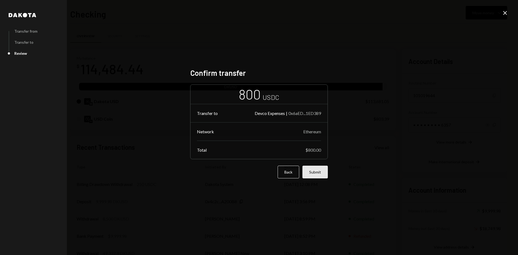
click at [315, 174] on button "Submit" at bounding box center [315, 172] width 25 height 13
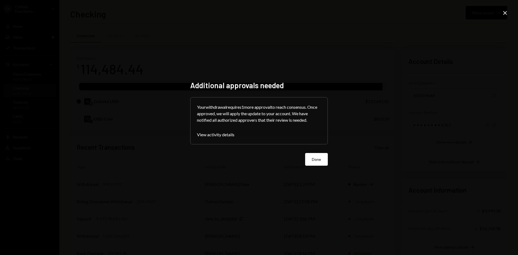
click at [327, 146] on form "Your withdrawal requires 1 more approval to reach consensus. Once approved, we …" at bounding box center [259, 131] width 138 height 69
click at [313, 161] on button "Done" at bounding box center [316, 159] width 23 height 13
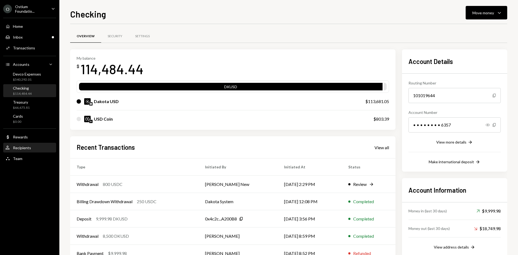
click at [31, 152] on div "User Recipients" at bounding box center [29, 147] width 49 height 9
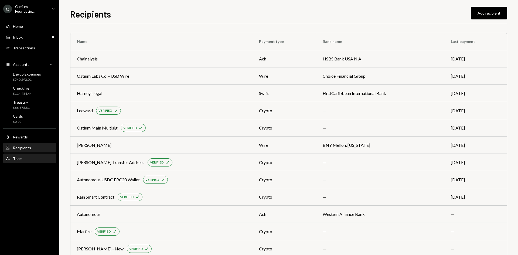
click at [25, 157] on div "Team Team" at bounding box center [29, 158] width 49 height 5
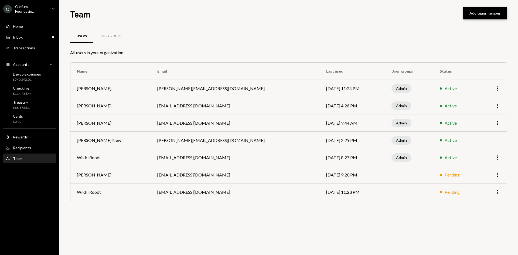
click at [494, 17] on button "Add team member" at bounding box center [485, 13] width 45 height 13
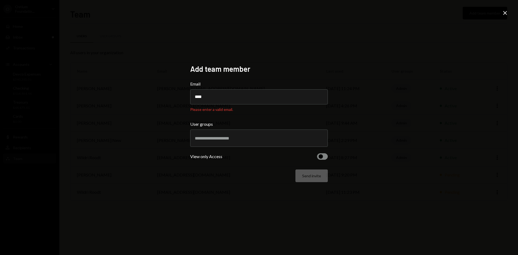
drag, startPoint x: 217, startPoint y: 99, endPoint x: 136, endPoint y: 93, distance: 80.7
click at [136, 93] on div "Add team member Email **** Please enter a valid email. User groups View only Ac…" at bounding box center [259, 127] width 518 height 255
paste input "**********"
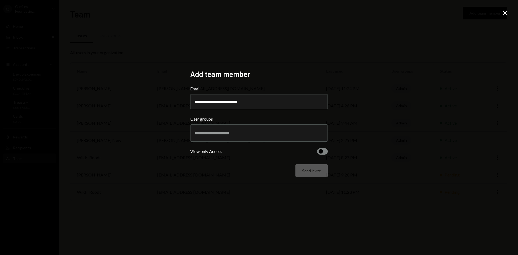
type input "**********"
click at [232, 137] on div at bounding box center [259, 132] width 128 height 13
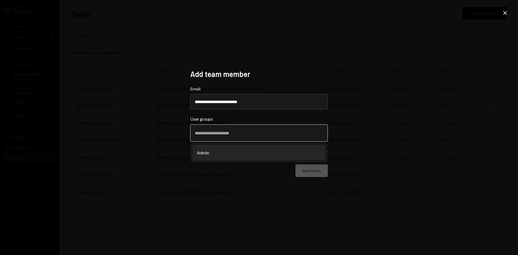
click at [222, 151] on li "Admin" at bounding box center [259, 152] width 133 height 15
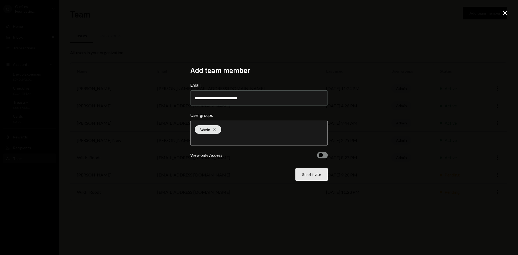
click at [314, 172] on button "Send invite" at bounding box center [312, 174] width 32 height 13
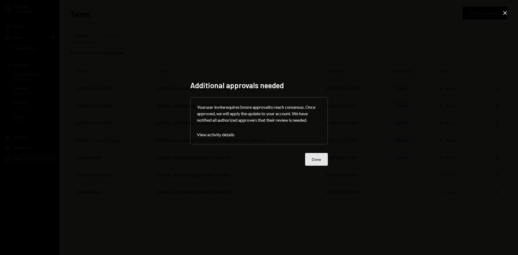
click at [320, 159] on button "Done" at bounding box center [316, 159] width 23 height 13
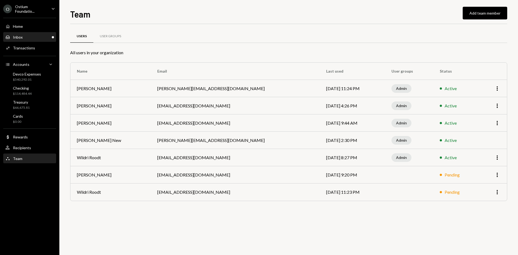
click at [34, 39] on div "Inbox Inbox" at bounding box center [29, 37] width 49 height 5
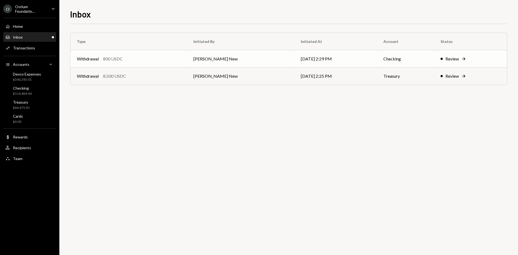
click at [199, 62] on td "[PERSON_NAME] New" at bounding box center [240, 58] width 107 height 17
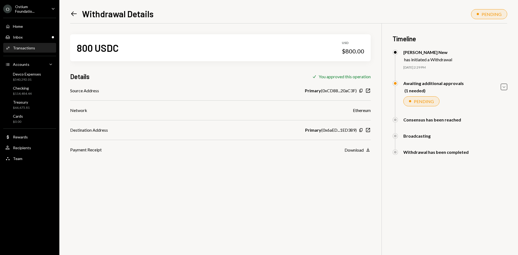
click at [27, 5] on div "Ostium Foundatio..." at bounding box center [31, 8] width 32 height 9
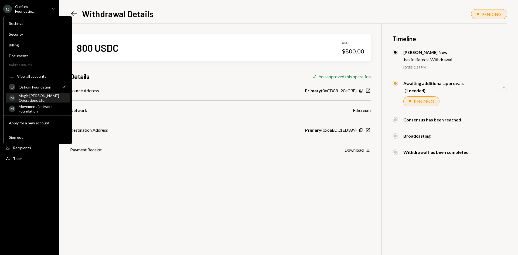
click at [45, 97] on div "Magic [PERSON_NAME] Operations Ltd." at bounding box center [43, 97] width 48 height 9
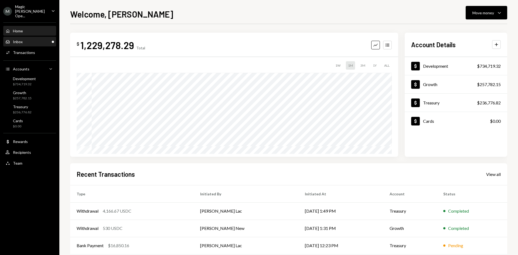
click at [42, 37] on div "Inbox Inbox" at bounding box center [29, 41] width 49 height 9
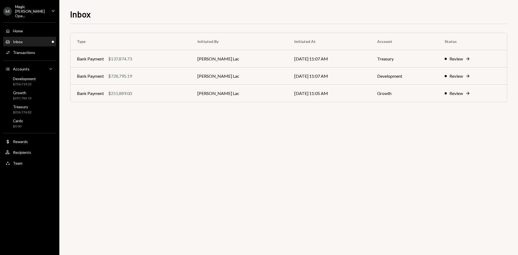
click at [48, 4] on ul "M Magic [PERSON_NAME] Ope... Caret Down Home Home Inbox Inbox Activities Transa…" at bounding box center [29, 84] width 59 height 169
click at [42, 6] on div "Magic [PERSON_NAME] Ope..." at bounding box center [31, 11] width 32 height 14
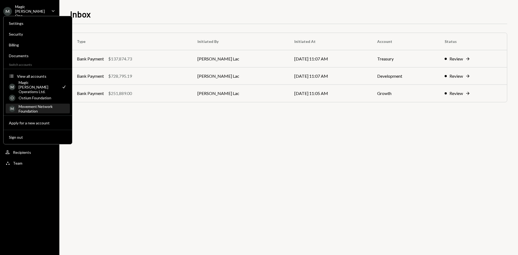
click at [41, 107] on div "Movement Network Foundation" at bounding box center [43, 108] width 48 height 9
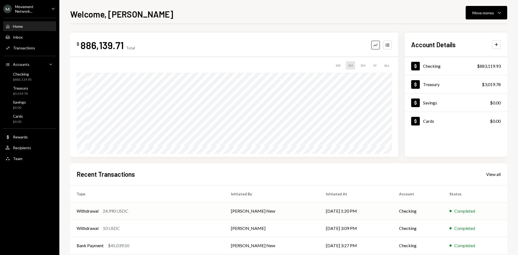
click at [269, 212] on td "[PERSON_NAME] New" at bounding box center [272, 210] width 95 height 17
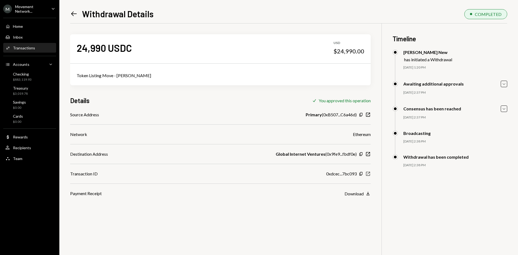
click at [369, 174] on icon "New Window" at bounding box center [367, 173] width 5 height 5
click at [39, 11] on div "Movement Network..." at bounding box center [31, 8] width 32 height 9
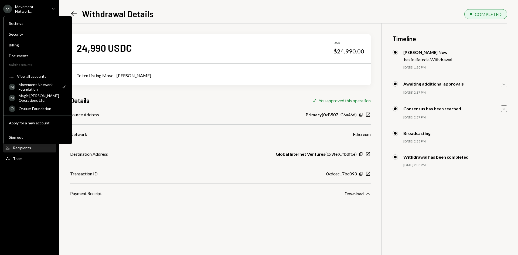
click at [26, 146] on div "Recipients" at bounding box center [22, 147] width 18 height 5
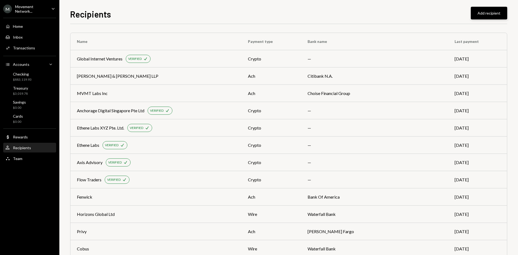
click at [493, 16] on button "Add recipient" at bounding box center [489, 13] width 36 height 13
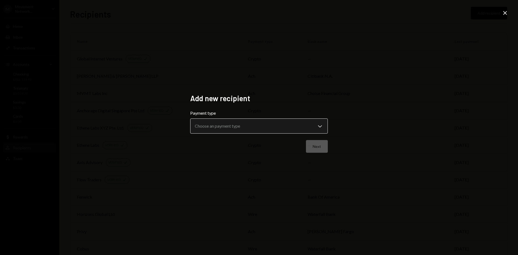
drag, startPoint x: 269, startPoint y: 116, endPoint x: 262, endPoint y: 121, distance: 9.0
click at [262, 121] on div "**********" at bounding box center [259, 122] width 138 height 24
click at [260, 122] on body "M Movement Network... Caret Down Home Home Inbox Inbox Activities Transactions …" at bounding box center [259, 127] width 518 height 255
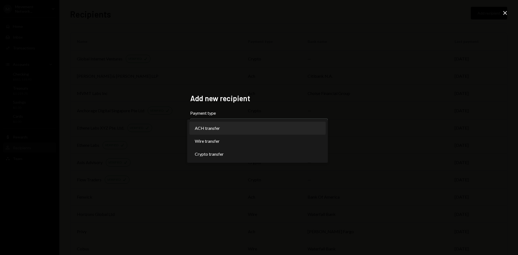
select select "***"
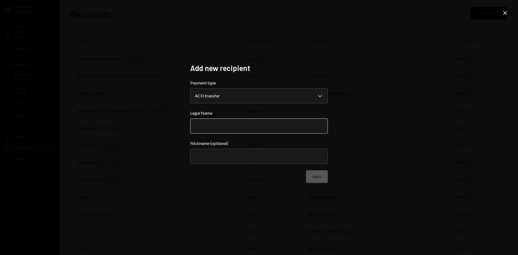
click at [210, 124] on input "Legal Name" at bounding box center [259, 125] width 138 height 15
click at [202, 119] on input "Legal Name" at bounding box center [259, 125] width 138 height 15
paste input "**********"
type input "**********"
click at [417, 141] on div "**********" at bounding box center [259, 127] width 518 height 255
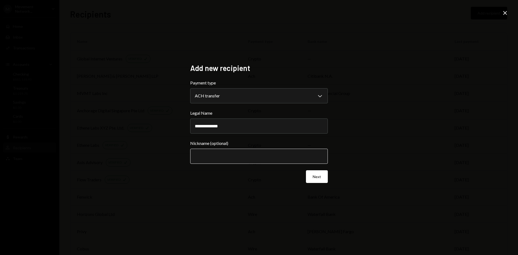
click at [256, 154] on input "Nickname (optional)" at bounding box center [259, 156] width 138 height 15
type input "**********"
click at [318, 175] on button "Next" at bounding box center [317, 176] width 22 height 13
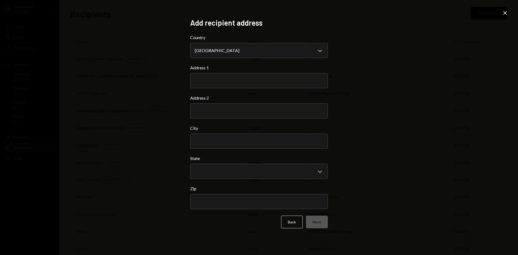
click at [226, 92] on form "**********" at bounding box center [259, 131] width 138 height 194
click at [226, 84] on input "Address 1" at bounding box center [259, 80] width 138 height 15
paste input "**********"
click at [213, 141] on form "**********" at bounding box center [259, 131] width 138 height 194
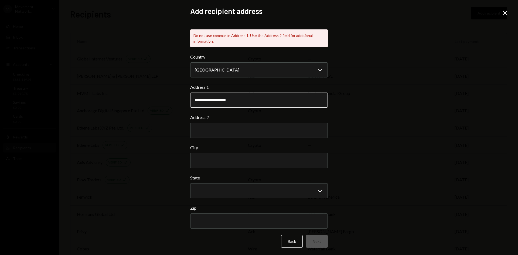
click at [232, 102] on input "**********" at bounding box center [259, 100] width 138 height 15
type input "**********"
click at [310, 130] on form "**********" at bounding box center [259, 151] width 138 height 194
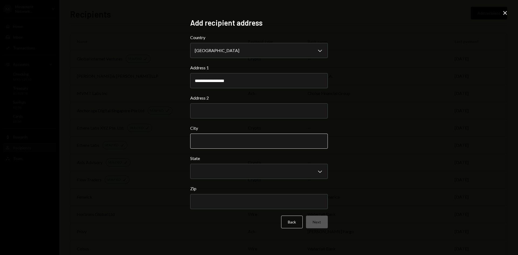
click at [236, 141] on input "City" at bounding box center [259, 141] width 138 height 15
click at [220, 168] on body "M Movement Network... Caret Down Home Home Inbox Inbox Activities Transactions …" at bounding box center [259, 127] width 518 height 255
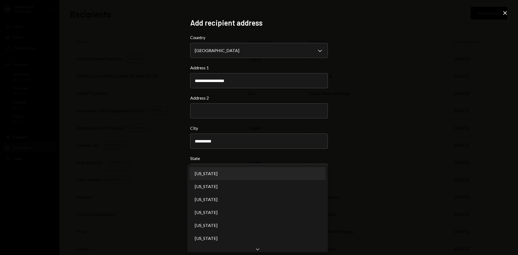
type input "**********"
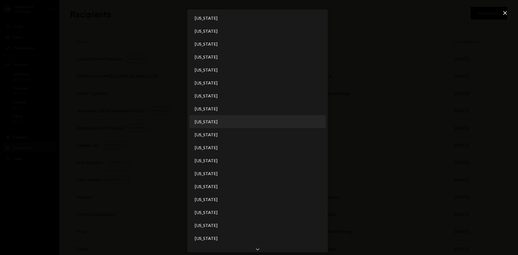
select select "**"
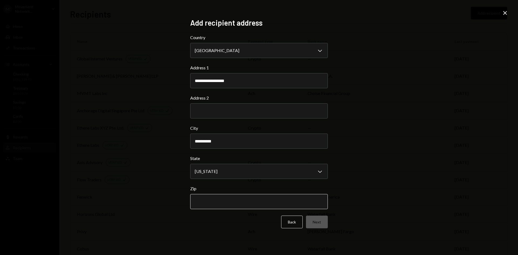
click at [211, 206] on input "Zip" at bounding box center [259, 201] width 138 height 15
type input "*****"
click at [323, 223] on button "Next" at bounding box center [317, 222] width 22 height 13
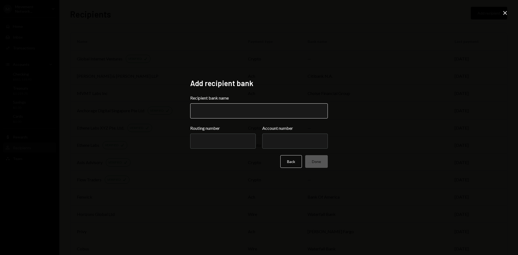
click at [223, 112] on input "Recipient bank name" at bounding box center [259, 110] width 138 height 15
paste input "**********"
type input "**********"
click at [212, 138] on input "Routing number" at bounding box center [223, 141] width 66 height 15
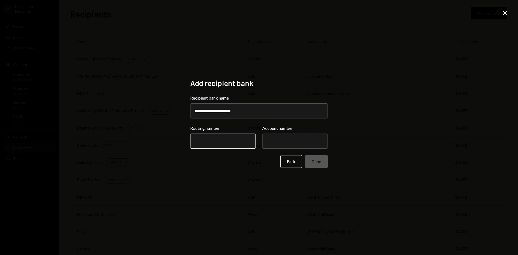
paste input "*********"
type input "*********"
click at [275, 134] on input "Account number" at bounding box center [295, 141] width 66 height 15
paste input "**********"
type input "**********"
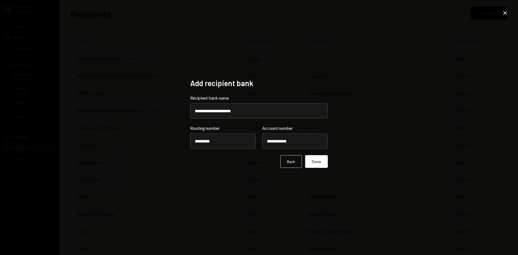
click at [264, 208] on div "**********" at bounding box center [259, 127] width 518 height 255
click at [294, 164] on button "Back" at bounding box center [291, 161] width 22 height 13
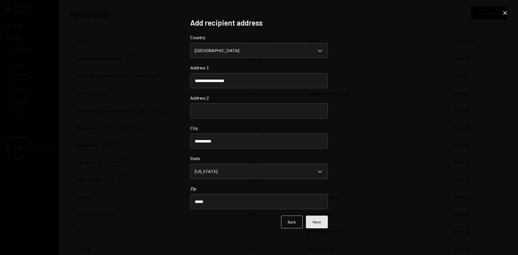
click at [324, 224] on button "Next" at bounding box center [317, 222] width 22 height 13
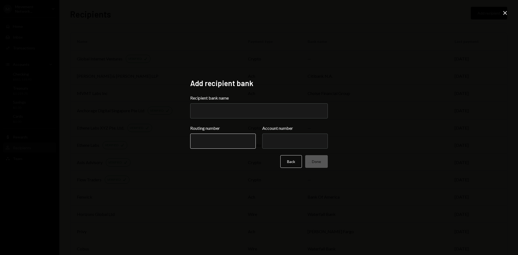
click at [236, 137] on input "Routing number" at bounding box center [223, 141] width 66 height 15
click at [282, 141] on input "Account number" at bounding box center [295, 141] width 66 height 15
paste input "**********"
type input "**********"
click at [208, 146] on input "Routing number" at bounding box center [223, 141] width 66 height 15
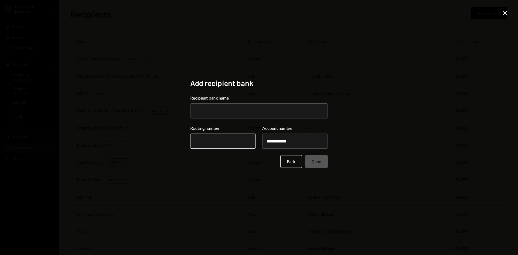
paste input "*********"
type input "*********"
click at [220, 109] on input "Recipient bank name" at bounding box center [259, 110] width 138 height 15
paste input "**********"
type input "**********"
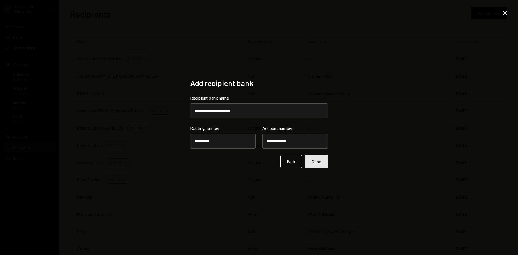
click at [323, 166] on button "Done" at bounding box center [316, 161] width 23 height 13
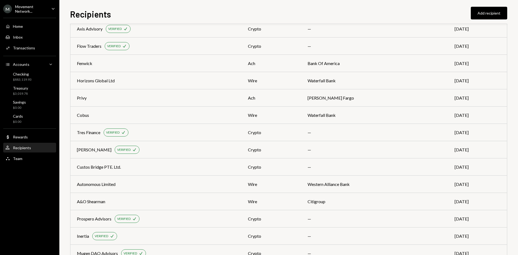
scroll to position [37, 0]
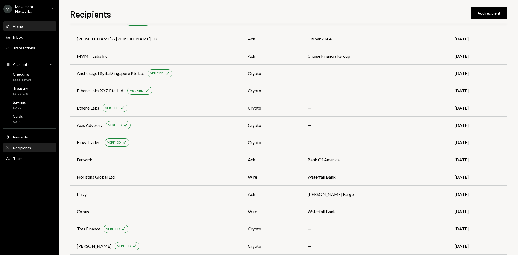
click at [39, 25] on div "Home Home" at bounding box center [29, 26] width 49 height 5
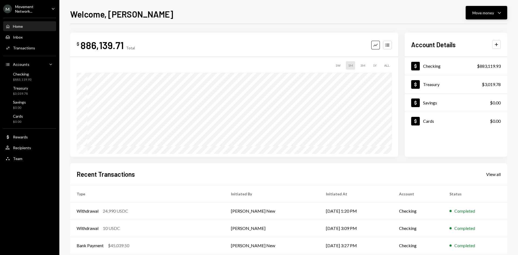
click at [481, 13] on div "Move money" at bounding box center [484, 13] width 22 height 6
click at [467, 29] on div "Send" at bounding box center [482, 29] width 39 height 6
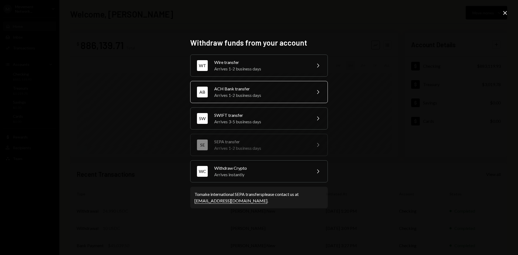
click at [261, 86] on div "ACH Bank transfer" at bounding box center [261, 89] width 94 height 6
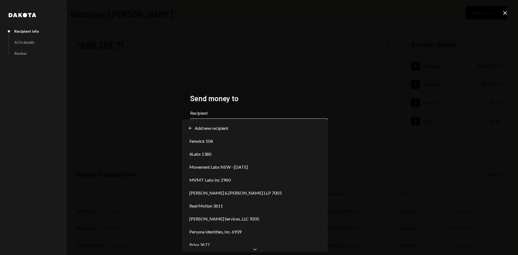
click at [225, 121] on body "**********" at bounding box center [259, 127] width 518 height 255
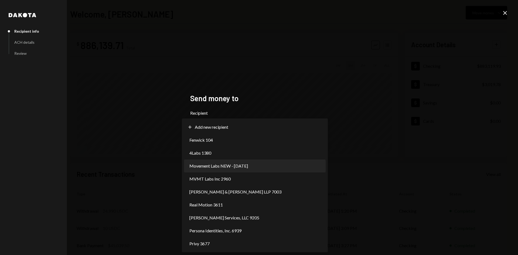
select select "**********"
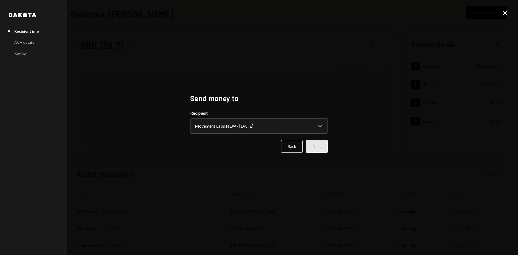
click at [323, 150] on button "Next" at bounding box center [317, 146] width 22 height 13
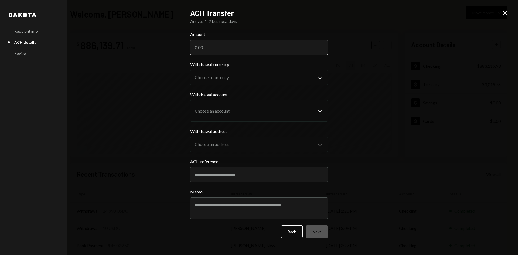
click at [223, 42] on input "Amount" at bounding box center [259, 47] width 138 height 15
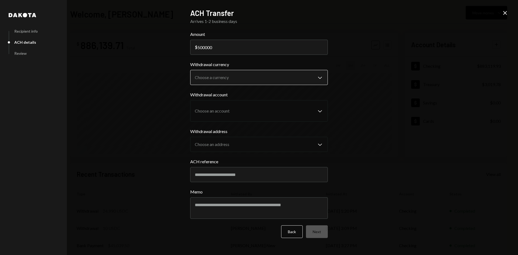
type input "500000"
click at [215, 72] on body "M Movement Network... Caret Down Home Home Inbox Inbox Activities Transactions …" at bounding box center [259, 127] width 518 height 255
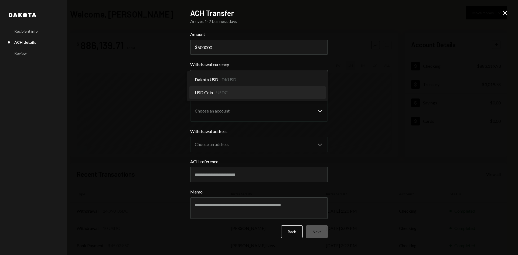
select select "****"
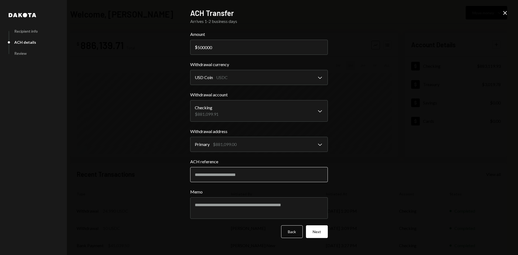
click at [208, 173] on input "ACH reference" at bounding box center [259, 174] width 138 height 15
type input "**********"
click at [320, 236] on button "Next" at bounding box center [317, 231] width 22 height 13
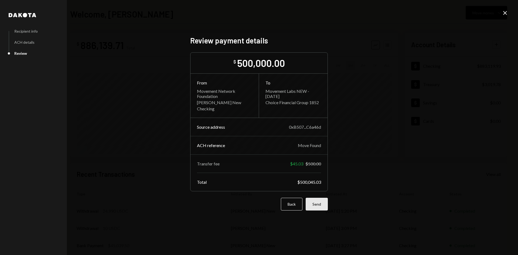
click at [322, 202] on button "Send" at bounding box center [317, 204] width 22 height 13
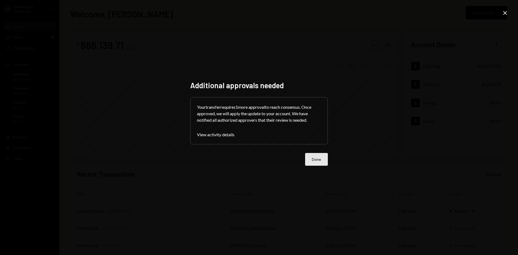
click at [320, 157] on button "Done" at bounding box center [316, 159] width 23 height 13
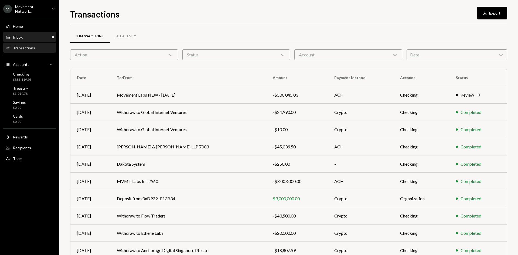
click at [19, 42] on div "Inbox Inbox" at bounding box center [29, 37] width 49 height 9
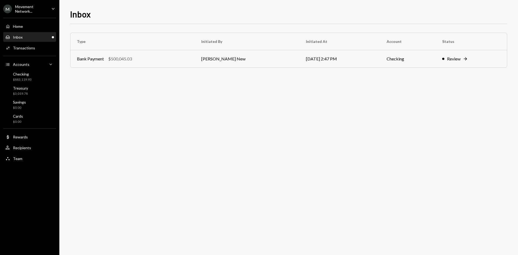
click at [37, 10] on div "Movement Network..." at bounding box center [31, 8] width 32 height 9
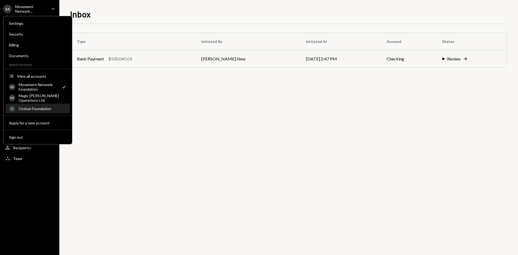
click at [37, 108] on div "Ostium Foundation" at bounding box center [43, 108] width 48 height 5
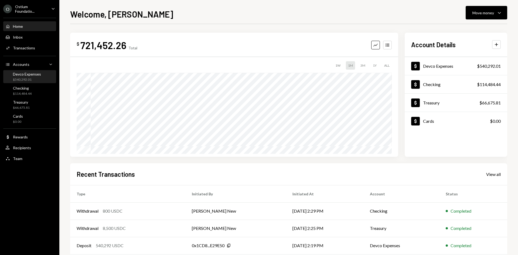
click at [41, 80] on div "Devco Expenses $540,292.01" at bounding box center [29, 77] width 49 height 10
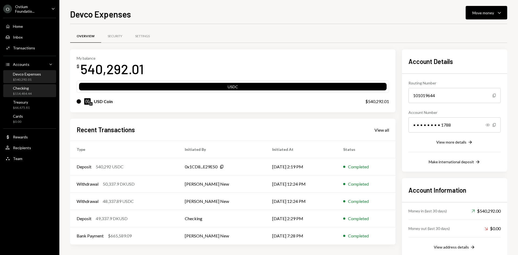
click at [34, 85] on div "Checking $114,484.44" at bounding box center [29, 91] width 49 height 12
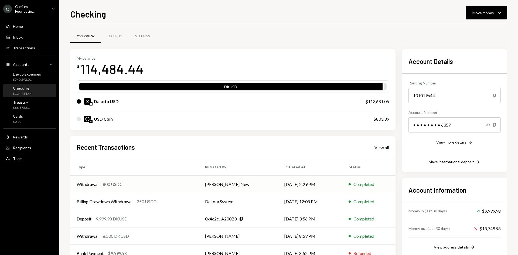
click at [198, 189] on td "Withdrawal 800 USDC" at bounding box center [134, 184] width 128 height 17
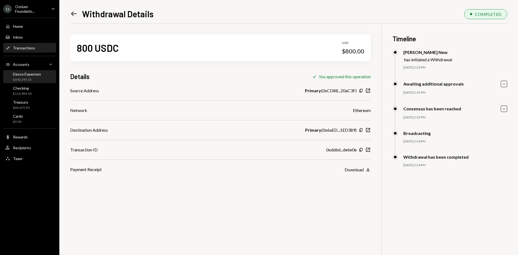
click at [33, 77] on div "$540,292.01" at bounding box center [27, 79] width 28 height 5
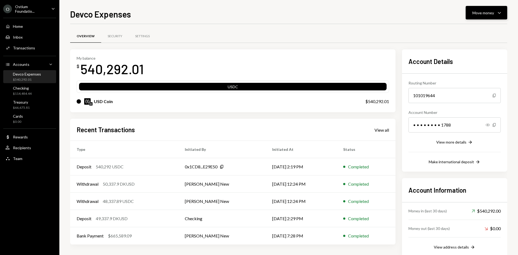
click at [489, 15] on div "Move money" at bounding box center [484, 13] width 22 height 6
click at [471, 58] on div "Deposit Deposit" at bounding box center [478, 53] width 54 height 12
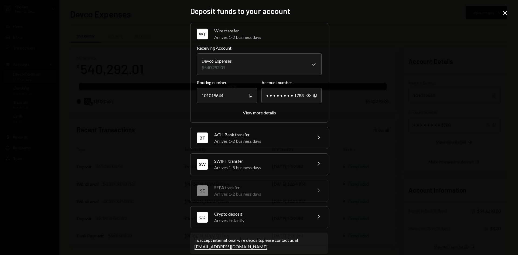
click at [292, 222] on div "Arrives instantly" at bounding box center [261, 220] width 94 height 6
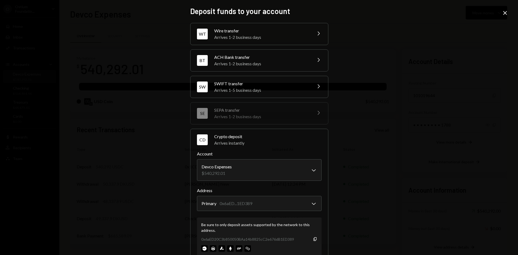
click at [504, 9] on div "**********" at bounding box center [259, 127] width 518 height 255
click at [504, 12] on icon at bounding box center [505, 13] width 4 height 4
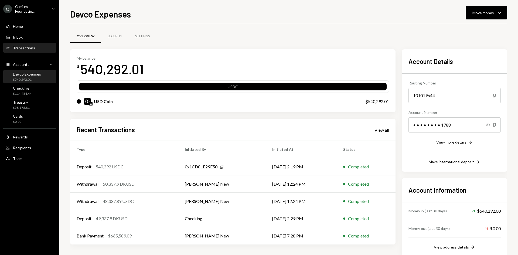
click at [32, 46] on div "Transactions" at bounding box center [24, 48] width 22 height 5
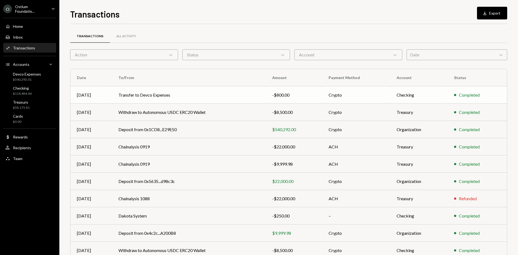
click at [304, 99] on td "-$800.00" at bounding box center [294, 94] width 56 height 17
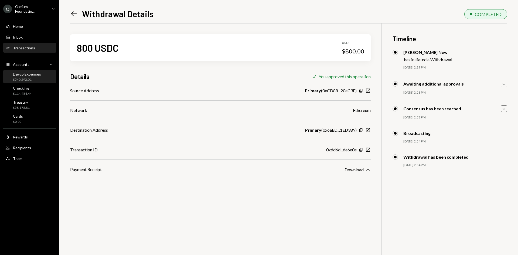
click at [28, 74] on div "Devco Expenses" at bounding box center [27, 74] width 28 height 5
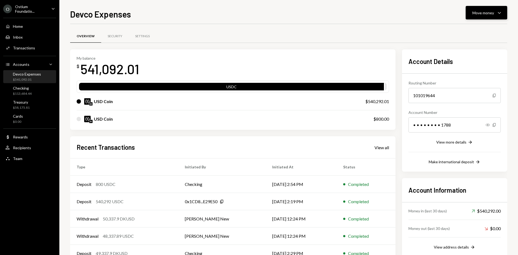
click at [493, 17] on button "Move money Caret Down" at bounding box center [487, 12] width 42 height 13
click at [475, 35] on div "Withdraw Send" at bounding box center [478, 29] width 54 height 12
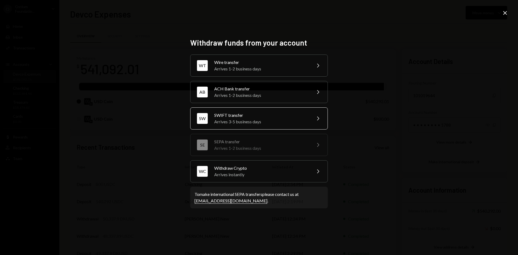
click at [287, 114] on div "SWIFT transfer" at bounding box center [261, 115] width 94 height 6
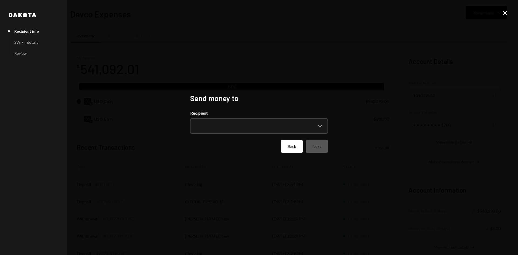
click at [296, 148] on button "Back" at bounding box center [292, 146] width 22 height 13
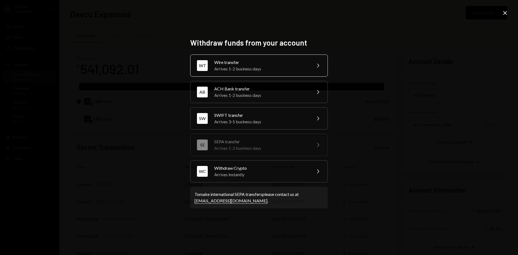
click at [255, 59] on div "Wire transfer" at bounding box center [261, 62] width 94 height 6
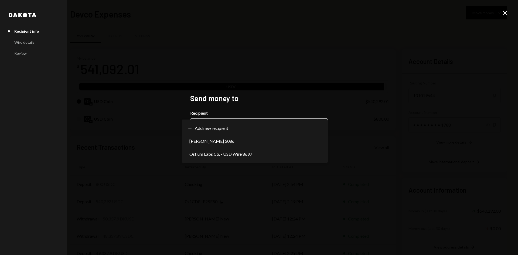
click at [237, 131] on body "O Ostium Foundatio... Caret Down Home Home Inbox Inbox Activities Transactions …" at bounding box center [259, 127] width 518 height 255
select select "**********"
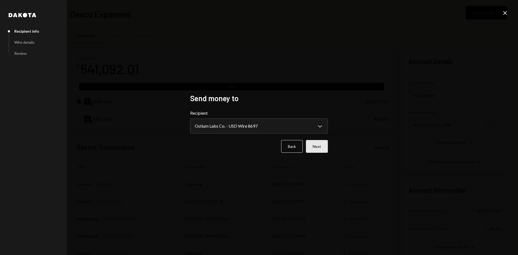
click at [313, 146] on button "Next" at bounding box center [317, 146] width 22 height 13
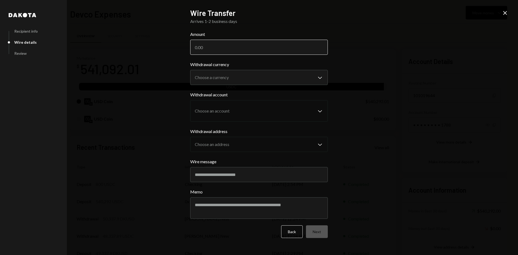
click at [216, 48] on input "Amount" at bounding box center [259, 47] width 138 height 15
type input "540292"
click at [234, 75] on body "O Ostium Foundatio... Caret Down Home Home Inbox Inbox Activities Transactions …" at bounding box center [259, 127] width 518 height 255
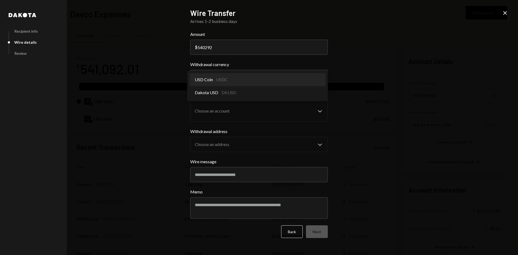
select select "****"
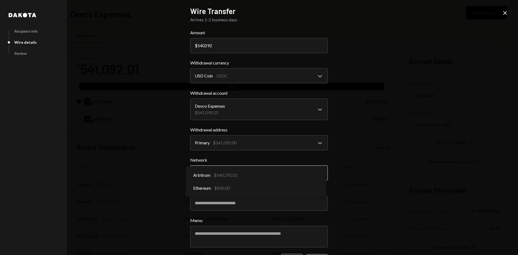
click at [237, 172] on body "O Ostium Foundatio... Caret Down Home Home Inbox Inbox Activities Transactions …" at bounding box center [259, 127] width 518 height 255
select select "**********"
click at [307, 209] on input "Wire message" at bounding box center [259, 203] width 138 height 15
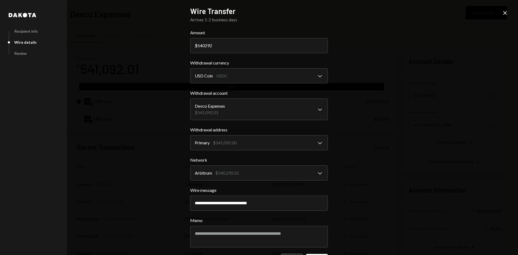
scroll to position [20, 0]
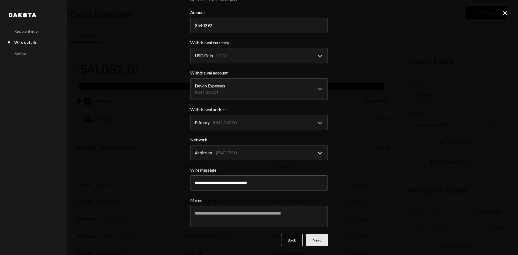
type input "**********"
click at [312, 240] on button "Next" at bounding box center [317, 240] width 22 height 13
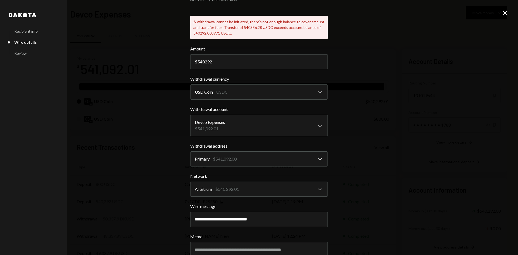
click at [506, 10] on icon "Close" at bounding box center [505, 13] width 6 height 6
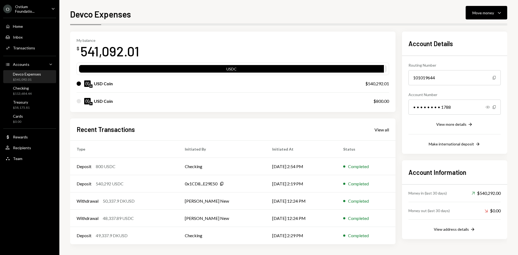
scroll to position [18, 0]
click at [84, 98] on div "USD Coin $800.00" at bounding box center [233, 101] width 313 height 17
click at [497, 9] on button "Move money Caret Down" at bounding box center [487, 12] width 42 height 13
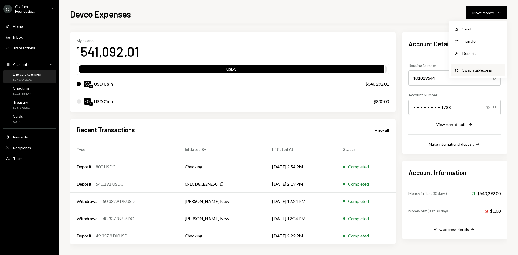
click at [467, 69] on div "Swap stablecoins" at bounding box center [482, 70] width 39 height 6
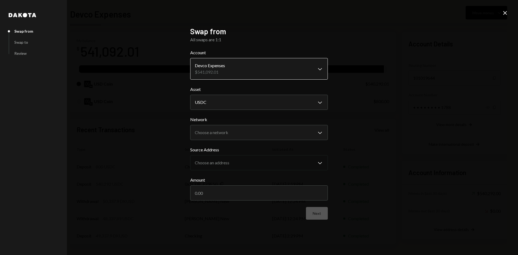
click at [246, 74] on body "O Ostium Foundatio... Caret Down Home Home Inbox Inbox Activities Transactions …" at bounding box center [259, 127] width 518 height 255
click at [224, 135] on body "O Ostium Foundatio... Caret Down Home Home Inbox Inbox Activities Transactions …" at bounding box center [259, 127] width 518 height 255
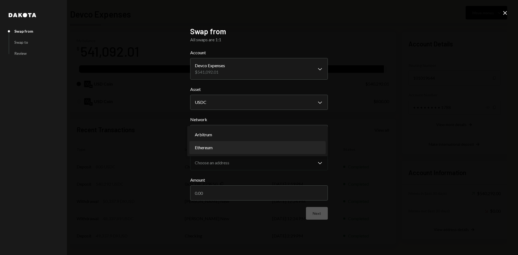
select select "**********"
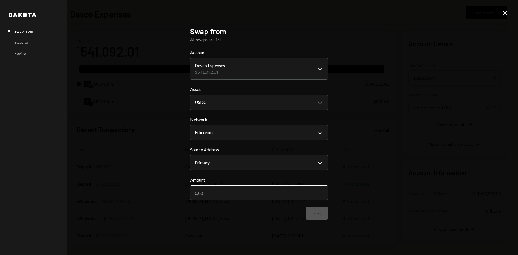
click at [240, 199] on input "Amount" at bounding box center [259, 192] width 138 height 15
type input "800"
click at [327, 216] on button "Next" at bounding box center [317, 213] width 22 height 13
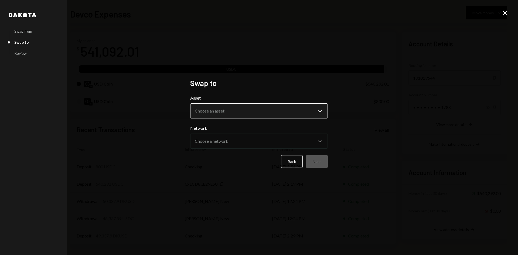
click at [220, 113] on body "O Ostium Foundatio... Caret Down Home Home Inbox Inbox Activities Transactions …" at bounding box center [259, 127] width 518 height 255
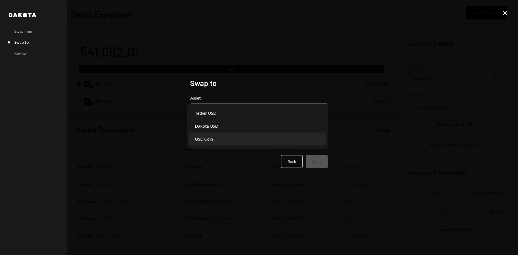
select select "****"
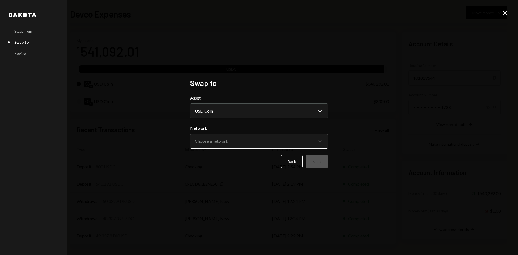
click at [241, 141] on body "O Ostium Foundatio... Caret Down Home Home Inbox Inbox Activities Transactions …" at bounding box center [259, 127] width 518 height 255
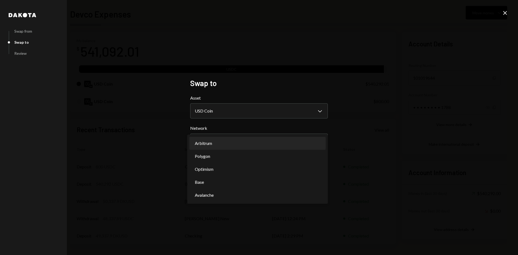
select select "**********"
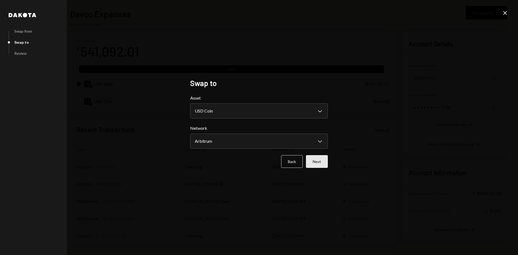
click at [317, 162] on button "Next" at bounding box center [317, 161] width 22 height 13
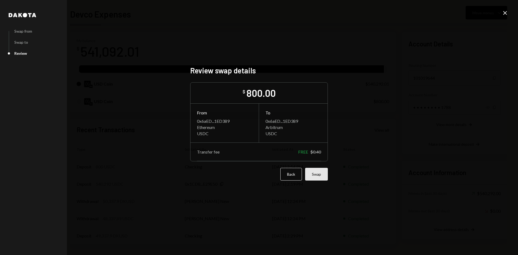
click at [323, 176] on button "Swap" at bounding box center [316, 174] width 23 height 13
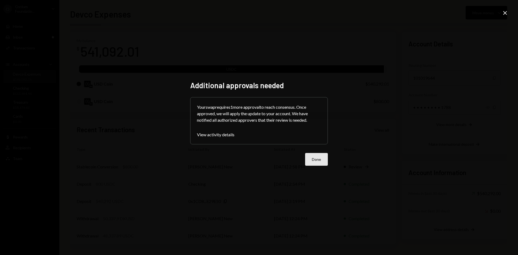
click at [324, 162] on button "Done" at bounding box center [316, 159] width 23 height 13
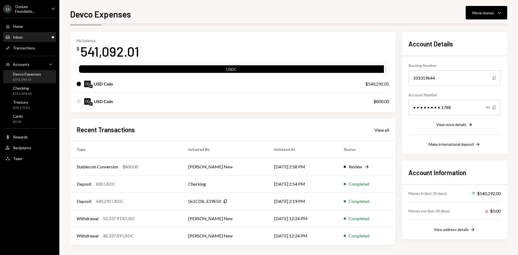
click at [24, 36] on div "Inbox Inbox" at bounding box center [29, 37] width 49 height 5
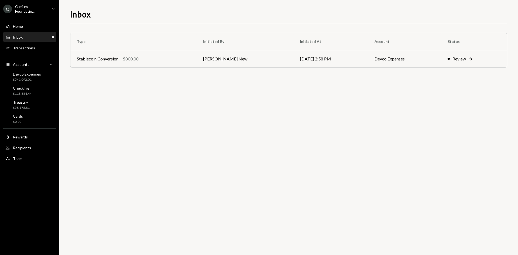
click at [35, 6] on div "Ostium Foundatio..." at bounding box center [31, 8] width 32 height 9
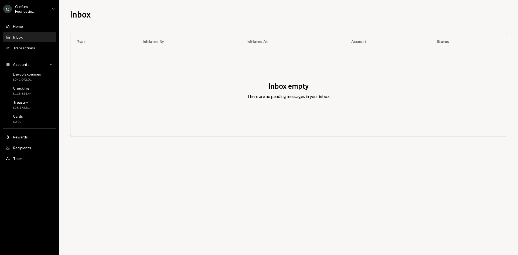
click at [206, 85] on div "Inbox empty There are no pending messages in your inbox." at bounding box center [288, 93] width 437 height 86
click at [41, 80] on div "Devco Expenses $541,092.01" at bounding box center [29, 77] width 49 height 10
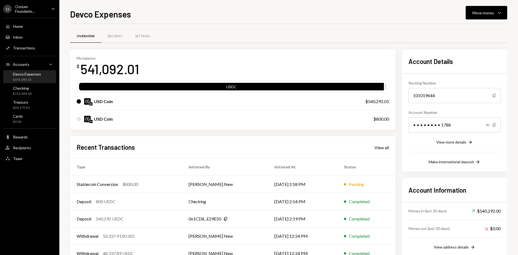
click at [34, 5] on div "Ostium Foundatio..." at bounding box center [31, 8] width 32 height 9
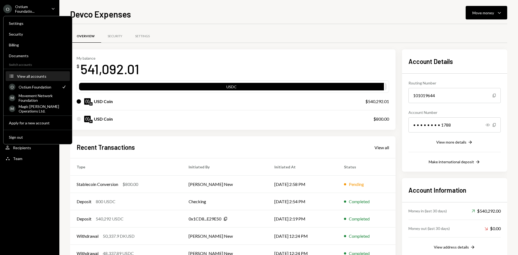
click at [19, 75] on div "View all accounts" at bounding box center [42, 76] width 50 height 5
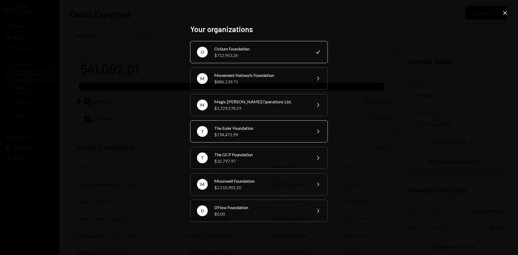
click at [240, 136] on div "$194,471.99" at bounding box center [261, 134] width 94 height 6
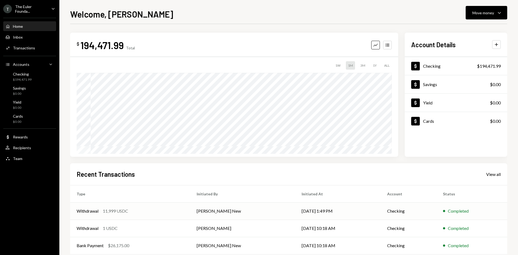
click at [332, 217] on td "[DATE] 1:49 PM" at bounding box center [338, 210] width 86 height 17
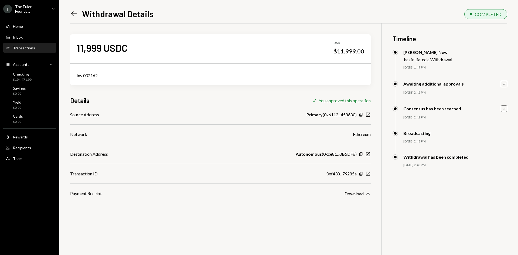
click at [369, 175] on icon "New Window" at bounding box center [367, 173] width 5 height 5
click at [34, 14] on ul "T The Euler Founda... Caret Down Home Home Inbox Inbox Activities Transactions …" at bounding box center [29, 82] width 59 height 164
click at [36, 4] on ul "T The Euler Founda... Caret Down Home Home Inbox Inbox Activities Transactions …" at bounding box center [29, 82] width 59 height 164
click at [36, 8] on div "The Euler Founda..." at bounding box center [31, 8] width 32 height 9
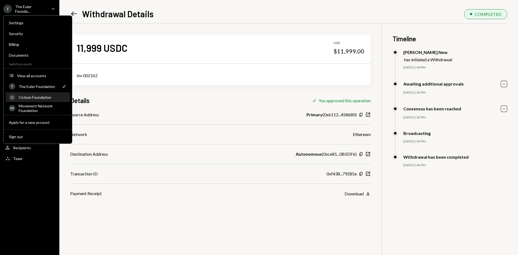
click at [47, 100] on div "O Ostium Foundation" at bounding box center [38, 97] width 58 height 9
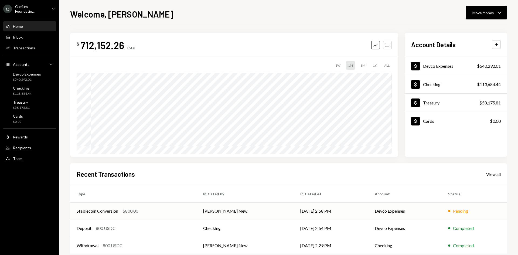
click at [294, 212] on td "[DATE] 2:58 PM" at bounding box center [331, 210] width 75 height 17
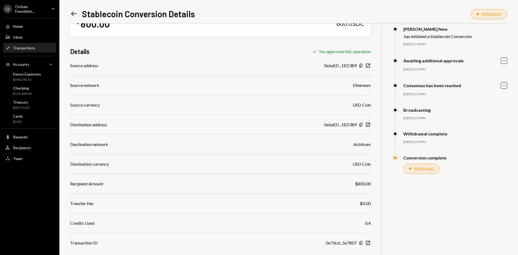
scroll to position [23, 0]
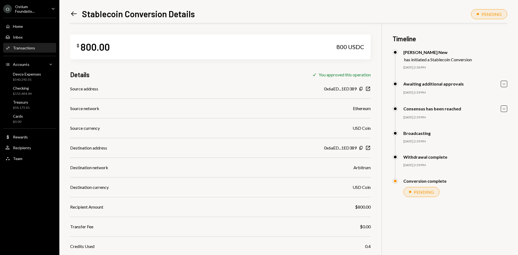
scroll to position [23, 0]
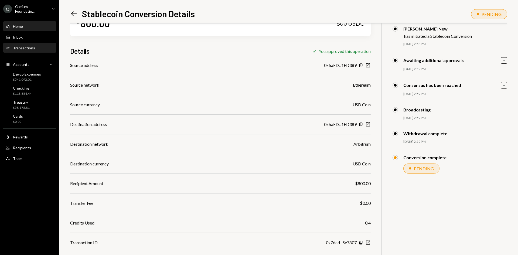
click at [23, 27] on div "Home Home" at bounding box center [29, 26] width 49 height 5
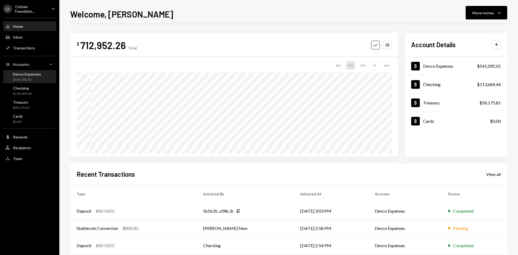
click at [37, 79] on div "$541,092.01" at bounding box center [27, 79] width 28 height 5
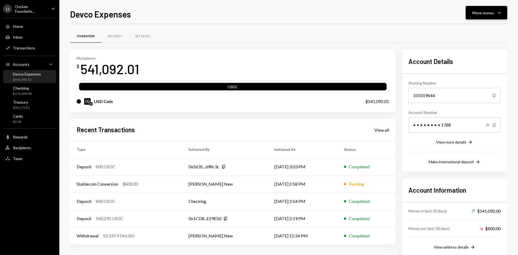
click at [505, 7] on button "Move money Caret Down" at bounding box center [487, 12] width 42 height 13
click at [478, 30] on div "Send" at bounding box center [482, 29] width 39 height 6
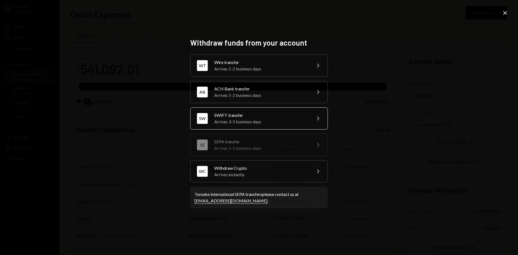
click at [267, 113] on div "SWIFT transfer" at bounding box center [261, 115] width 94 height 6
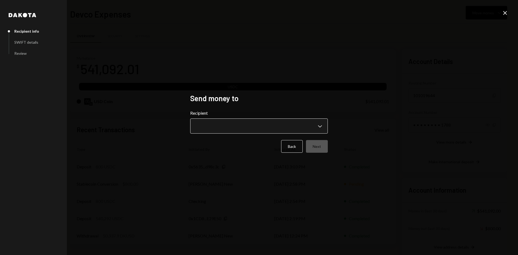
click at [264, 121] on body "O Ostium Foundatio... Caret Down Home Home Inbox Inbox Activities Transactions …" at bounding box center [259, 127] width 518 height 255
click at [184, 81] on div "**********" at bounding box center [259, 127] width 518 height 255
click at [504, 14] on icon "Close" at bounding box center [505, 13] width 6 height 6
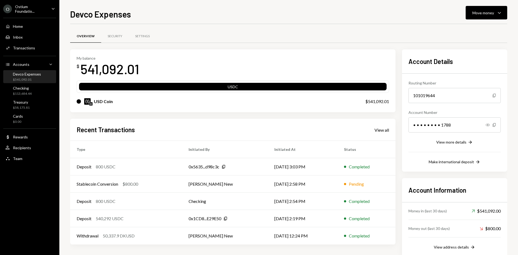
click at [495, 20] on div "Devco Expenses Move money Caret Down Overview Security Settings My balance $ 54…" at bounding box center [288, 131] width 437 height 247
click at [495, 17] on button "Move money Caret Down" at bounding box center [487, 12] width 42 height 13
click at [466, 26] on div "Withdraw Send" at bounding box center [478, 29] width 54 height 12
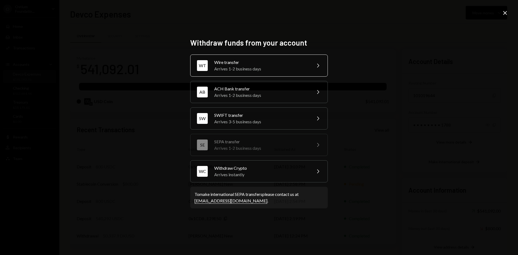
click at [249, 63] on div "Wire transfer" at bounding box center [261, 62] width 94 height 6
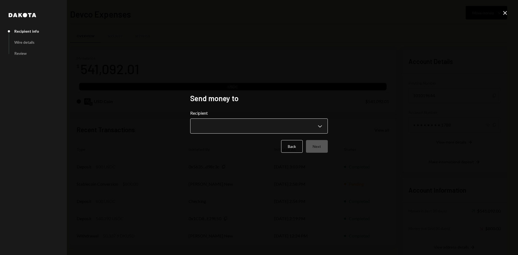
click at [208, 130] on body "O Ostium Foundatio... Caret Down Home Home Inbox Inbox Activities Transactions …" at bounding box center [259, 127] width 518 height 255
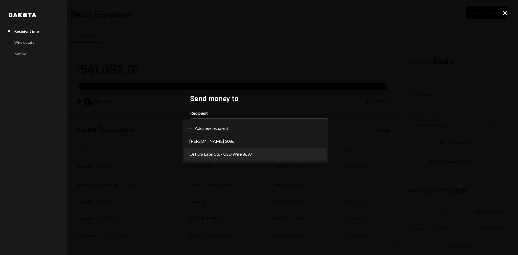
select select "**********"
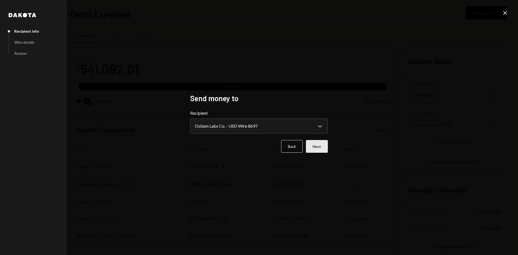
click at [320, 151] on button "Next" at bounding box center [317, 146] width 22 height 13
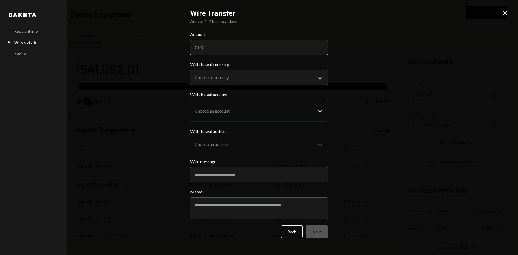
click at [242, 45] on input "Amount" at bounding box center [259, 47] width 138 height 15
type input "540292"
click at [230, 86] on form "**********" at bounding box center [259, 134] width 138 height 207
click at [234, 74] on body "O Ostium Foundatio... Caret Down Home Home Inbox Inbox Activities Transactions …" at bounding box center [259, 127] width 518 height 255
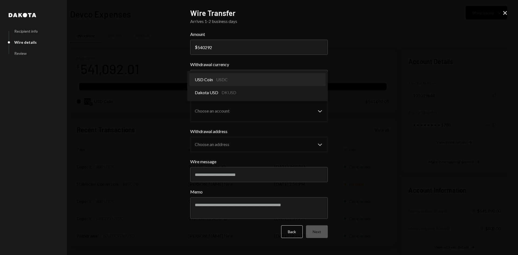
select select "****"
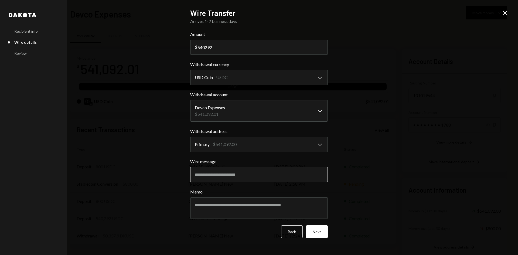
click at [263, 172] on input "Wire message" at bounding box center [259, 174] width 138 height 15
type input "**********"
click at [312, 233] on button "Next" at bounding box center [317, 231] width 22 height 13
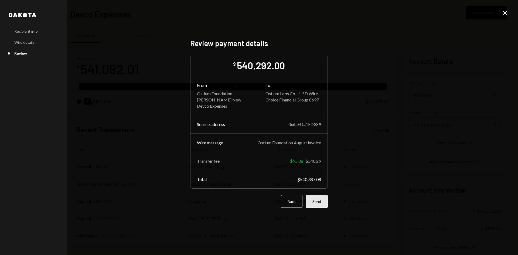
click at [325, 204] on button "Send" at bounding box center [317, 201] width 22 height 13
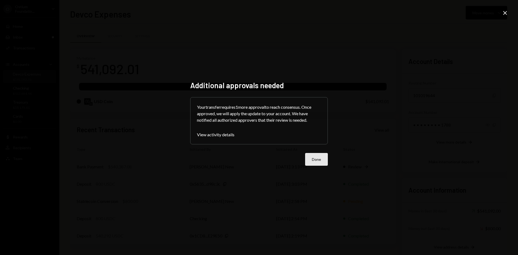
click at [314, 156] on button "Done" at bounding box center [316, 159] width 23 height 13
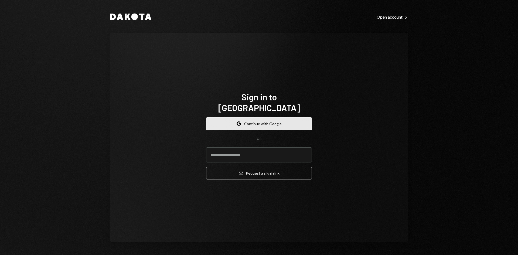
click at [252, 120] on button "Google Continue with Google" at bounding box center [259, 123] width 106 height 13
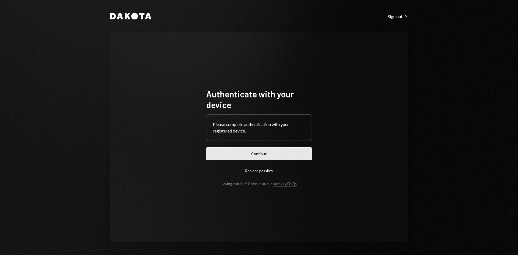
click at [263, 148] on button "Continue" at bounding box center [259, 153] width 106 height 13
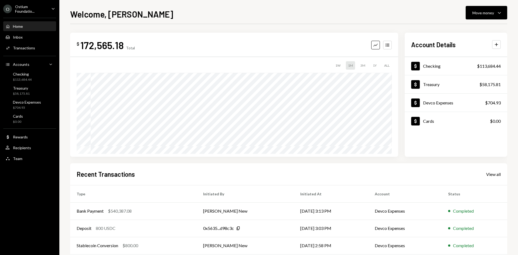
click at [45, 9] on div "Ostium Foundatio..." at bounding box center [31, 8] width 32 height 9
click at [238, 210] on td "[PERSON_NAME] New" at bounding box center [245, 210] width 97 height 17
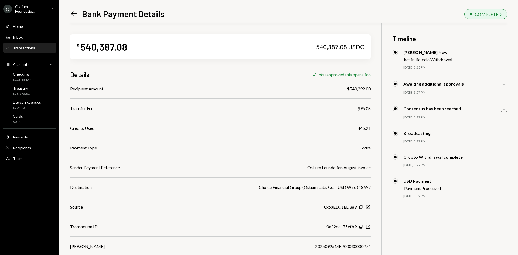
scroll to position [23, 0]
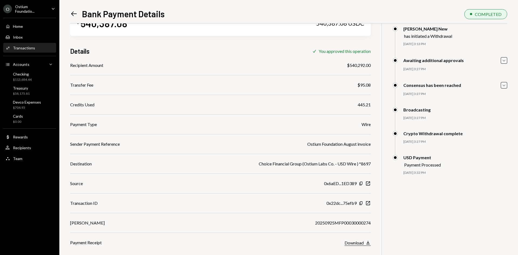
click at [366, 244] on icon "Download" at bounding box center [367, 242] width 5 height 5
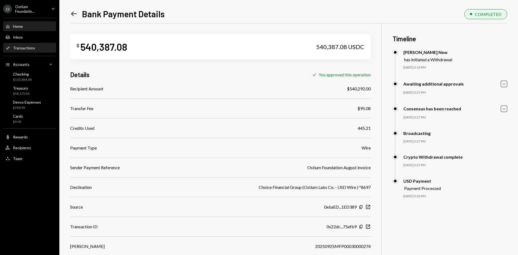
click at [19, 26] on div "Home" at bounding box center [18, 26] width 10 height 5
